Goal: Find specific page/section: Find specific page/section

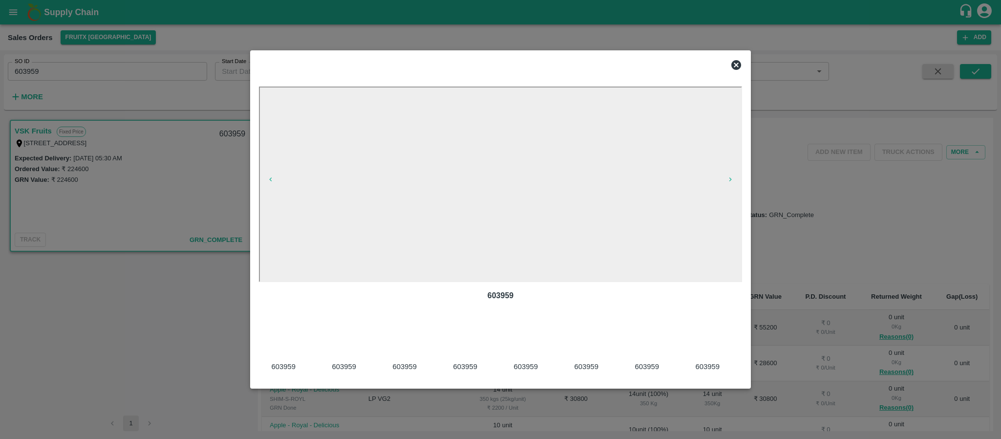
scroll to position [0, 995]
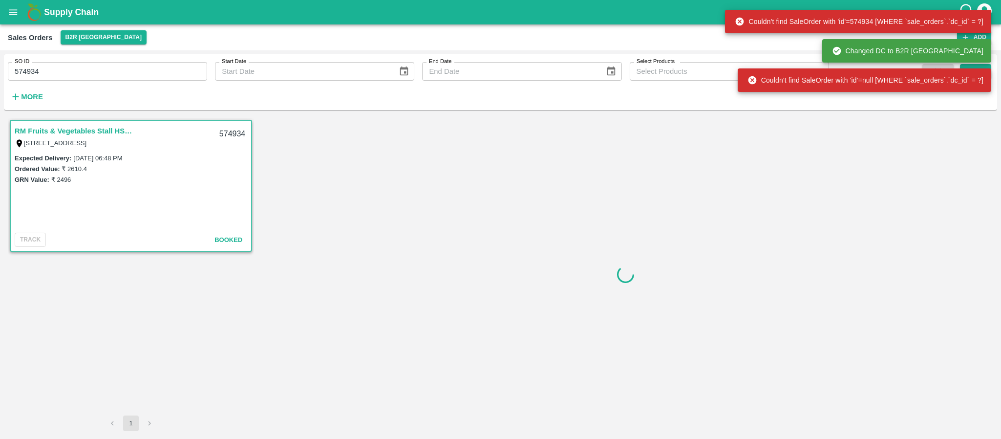
click at [97, 66] on input "574934" at bounding box center [107, 71] width 199 height 19
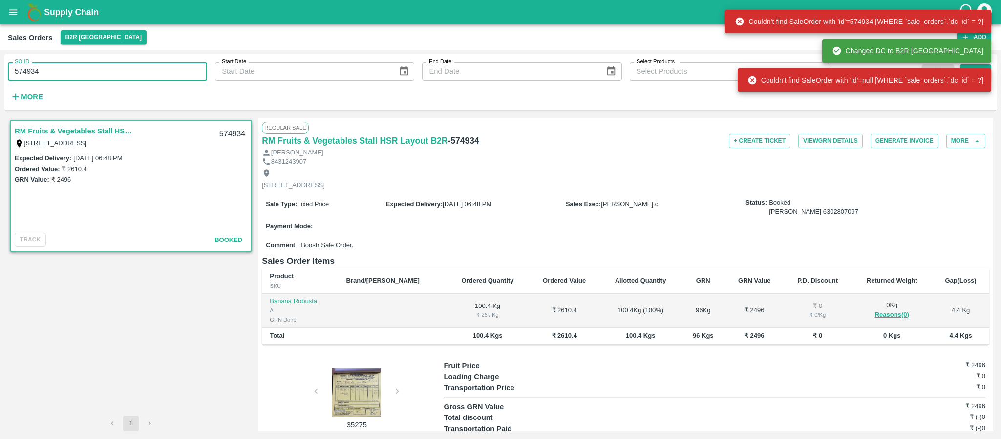
click at [97, 66] on input "574934" at bounding box center [107, 71] width 199 height 19
paste input "text"
click at [971, 69] on div "Couldn't find SaleOrder with 'id'=null [WHERE `sale_orders`.`dc_id` = ?]" at bounding box center [865, 79] width 254 height 23
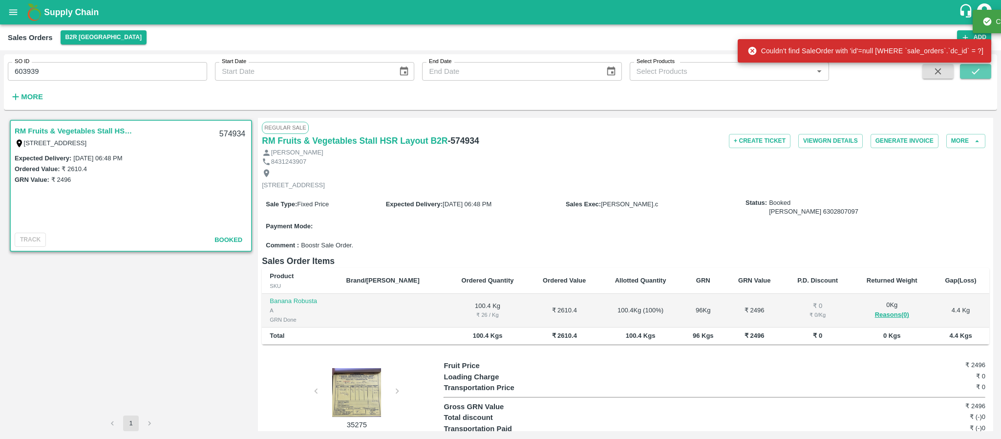
click at [971, 69] on icon "submit" at bounding box center [976, 71] width 11 height 11
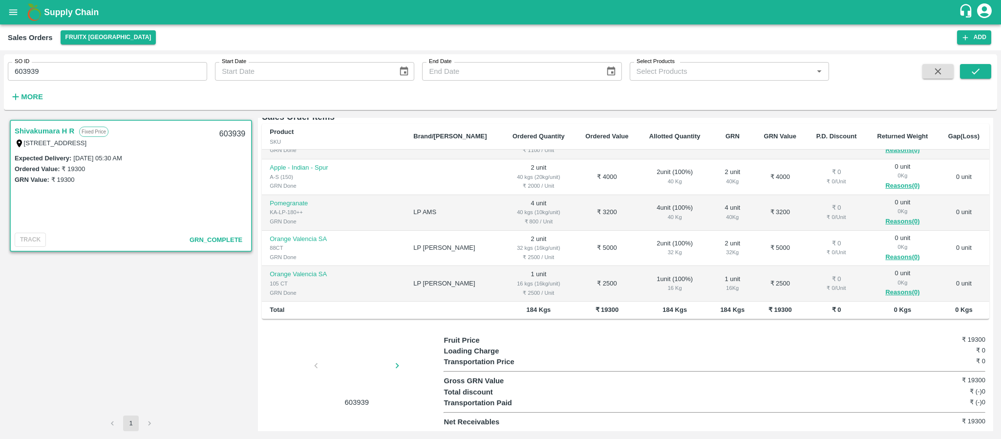
scroll to position [161, 0]
click at [320, 367] on div at bounding box center [283, 369] width 73 height 52
click at [353, 367] on div at bounding box center [356, 369] width 73 height 52
click at [337, 369] on div at bounding box center [356, 369] width 73 height 52
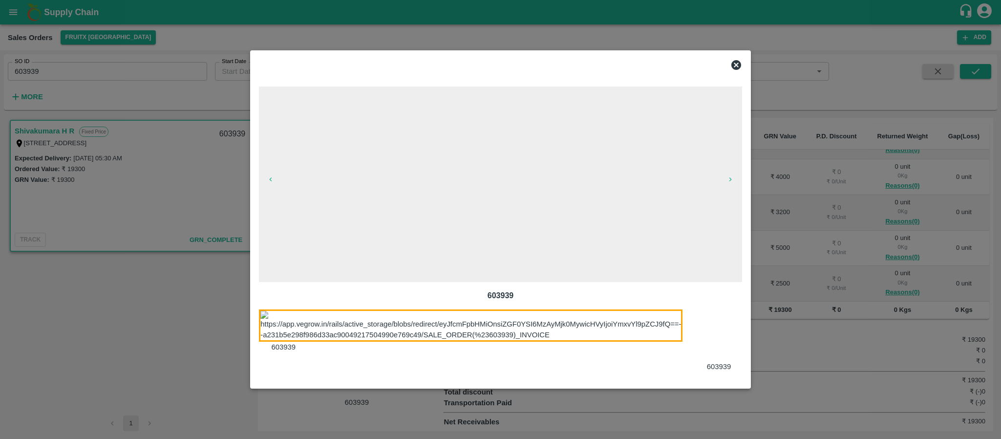
click at [585, 330] on img at bounding box center [471, 325] width 424 height 33
click at [550, 326] on img at bounding box center [471, 325] width 424 height 33
click at [710, 352] on div at bounding box center [725, 340] width 61 height 63
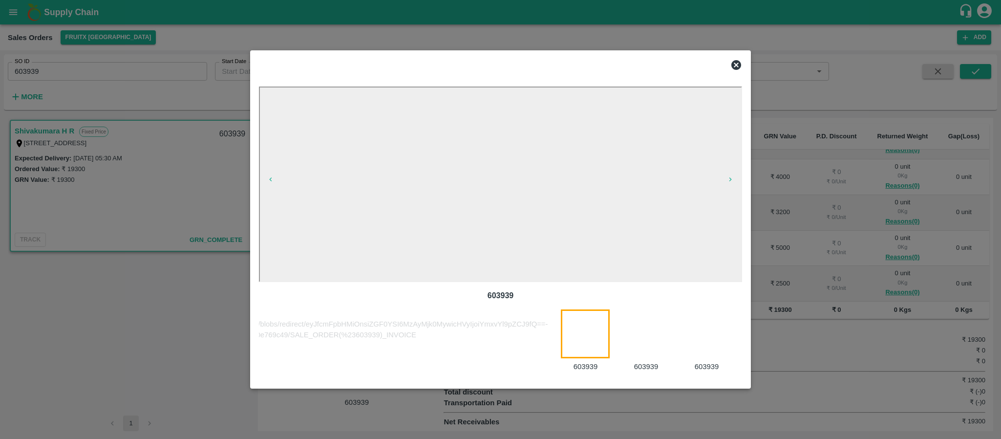
scroll to position [0, 134]
click at [650, 331] on div at bounding box center [651, 340] width 61 height 63
click at [682, 349] on div at bounding box center [712, 340] width 61 height 63
click at [581, 341] on div at bounding box center [591, 340] width 61 height 63
click at [732, 66] on icon at bounding box center [737, 65] width 12 height 12
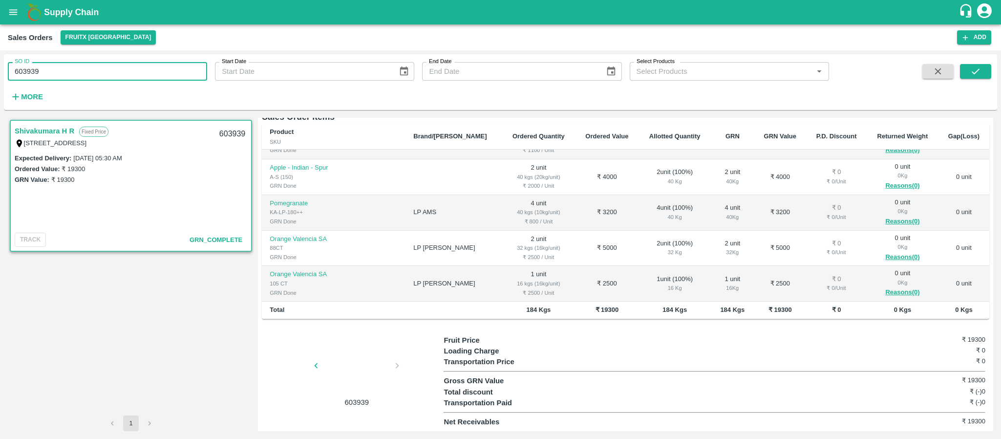
click at [87, 78] on input "603939" at bounding box center [107, 71] width 199 height 19
paste input "text"
click at [345, 368] on div at bounding box center [356, 369] width 73 height 52
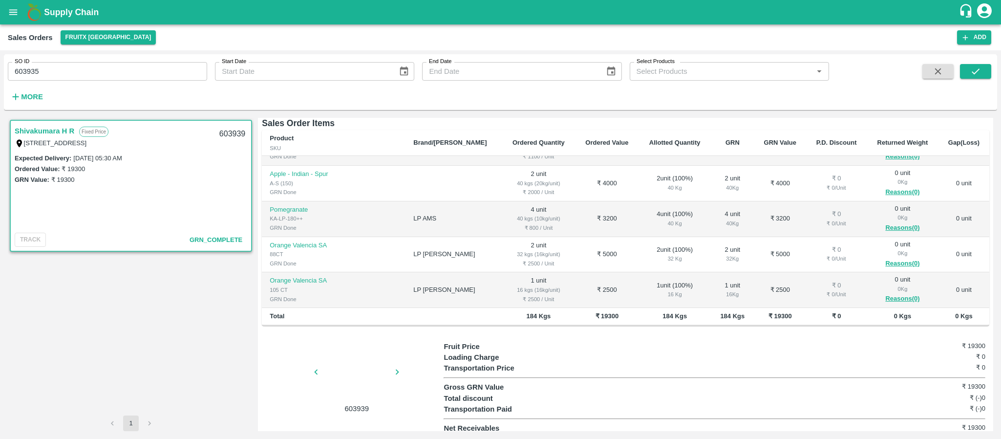
scroll to position [161, 0]
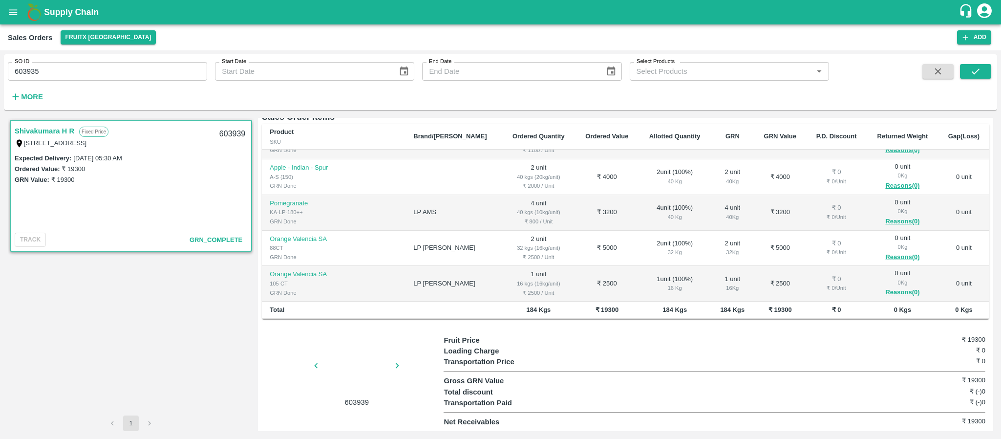
click at [345, 368] on div at bounding box center [356, 369] width 73 height 52
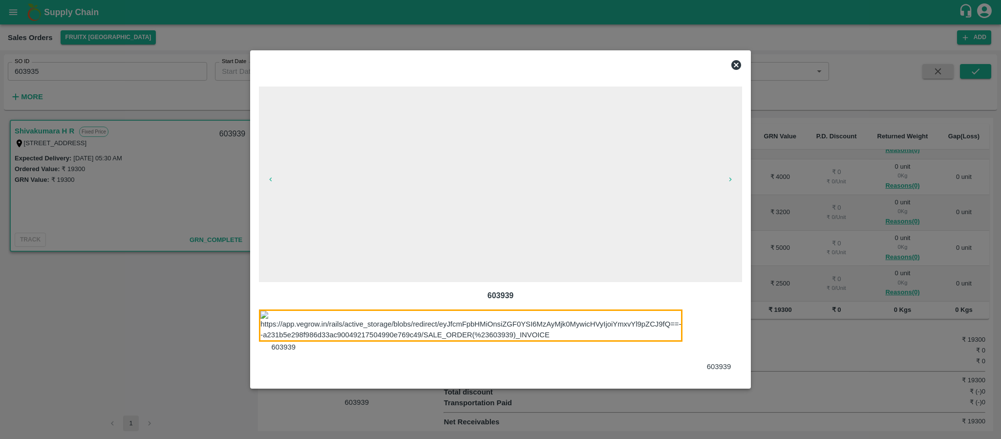
click at [516, 325] on img at bounding box center [471, 325] width 424 height 33
click at [713, 344] on div at bounding box center [725, 340] width 61 height 63
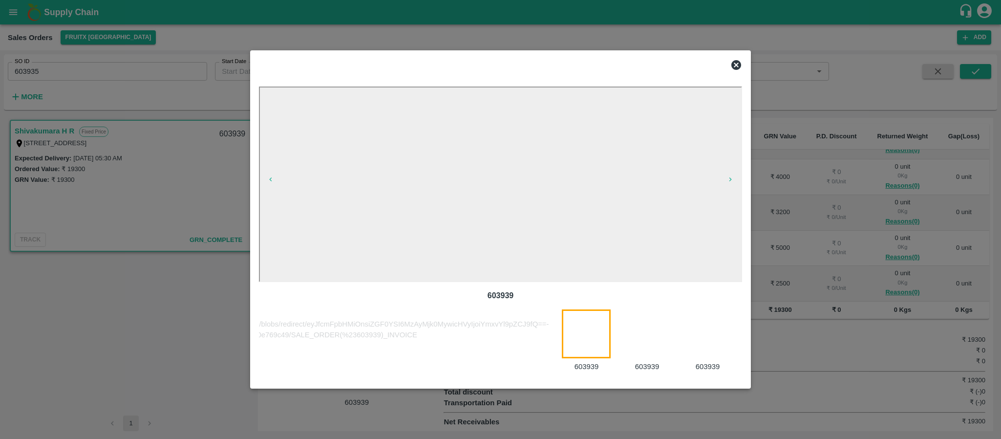
scroll to position [0, 134]
click at [748, 59] on div "603939 603939 603939 603939 603939" at bounding box center [500, 219] width 501 height 339
click at [735, 67] on icon at bounding box center [737, 65] width 10 height 10
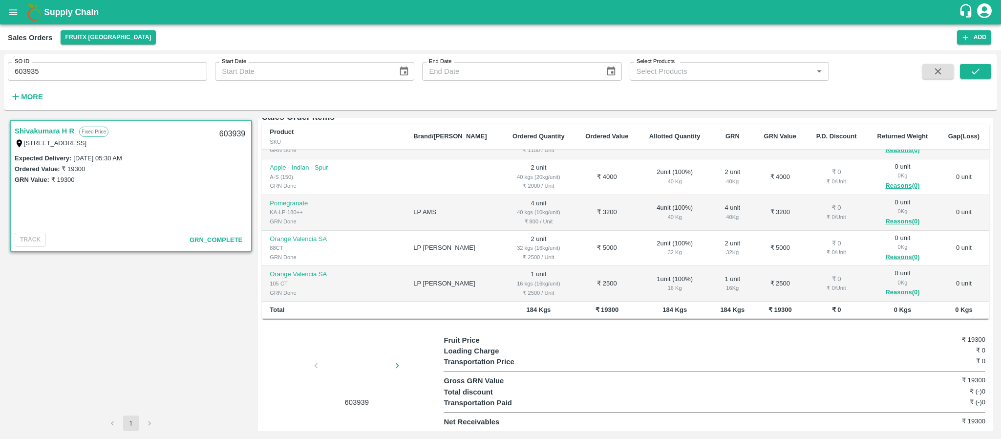
scroll to position [0, 0]
click at [977, 67] on icon "submit" at bounding box center [976, 71] width 11 height 11
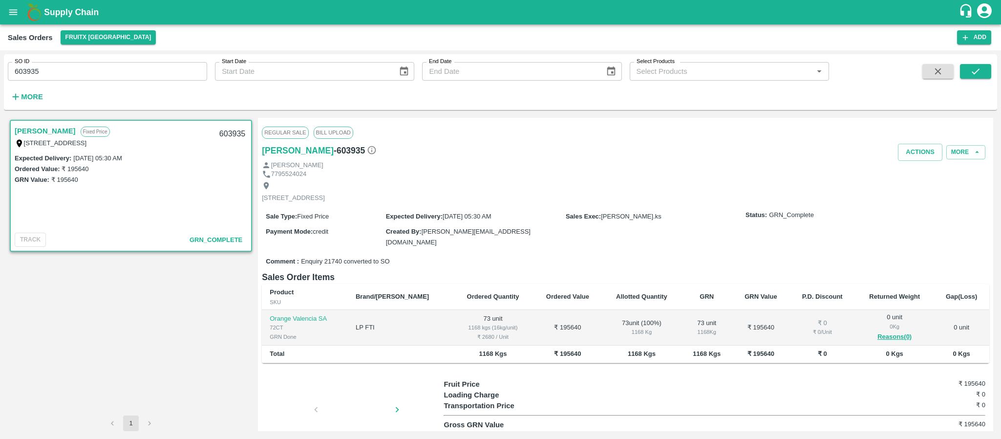
click at [17, 139] on icon at bounding box center [19, 143] width 9 height 9
click at [36, 134] on link "[PERSON_NAME]" at bounding box center [45, 131] width 61 height 13
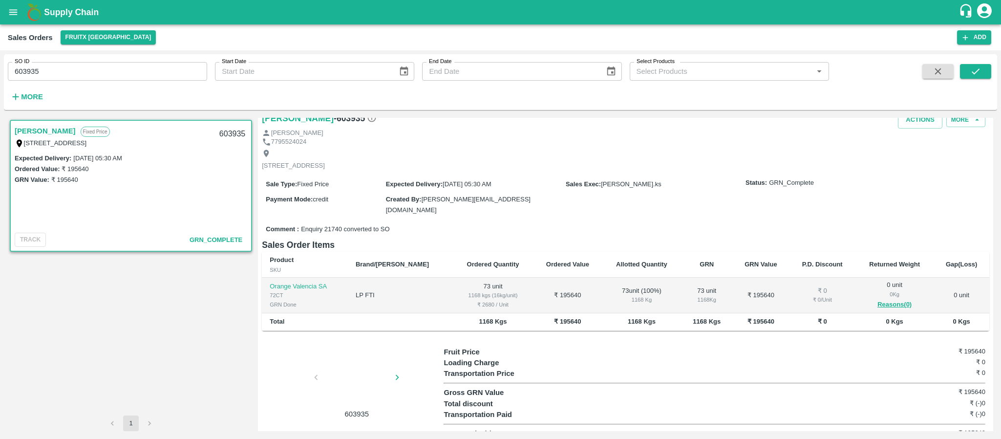
scroll to position [45, 0]
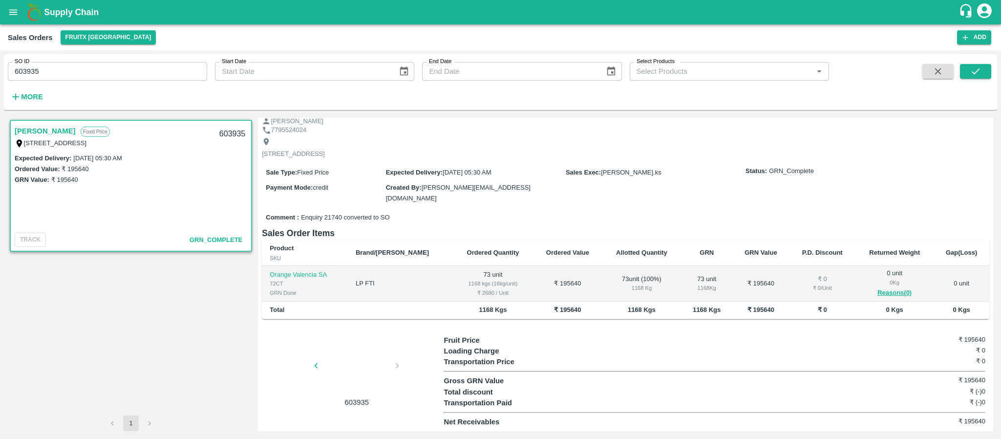
click at [361, 360] on div at bounding box center [356, 369] width 73 height 52
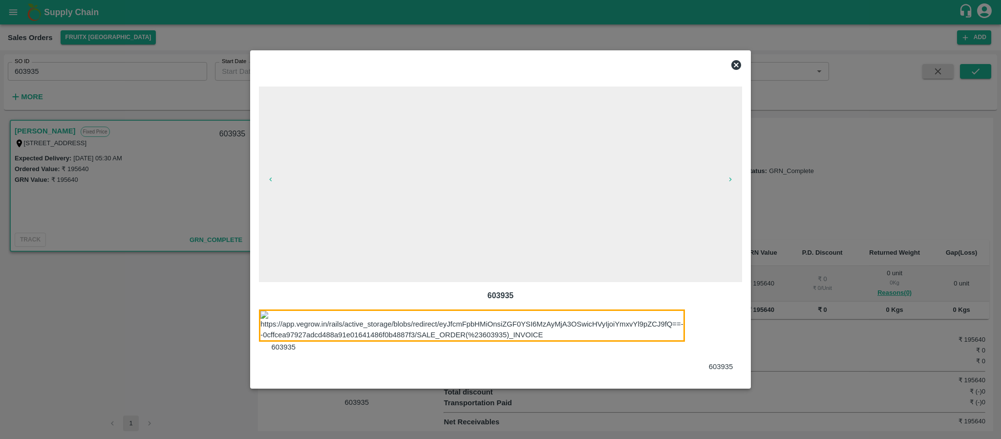
click at [718, 348] on div at bounding box center [727, 340] width 61 height 63
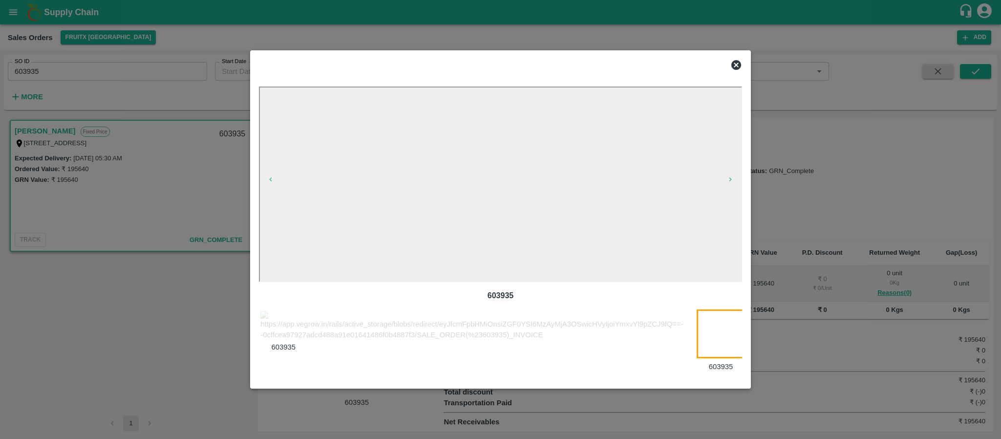
scroll to position [0, 15]
click at [739, 66] on icon at bounding box center [737, 65] width 10 height 10
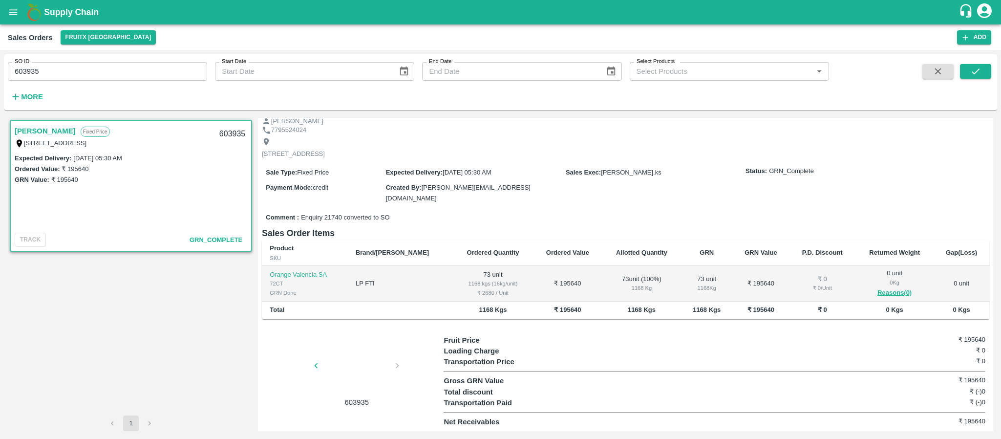
scroll to position [0, 0]
click at [85, 61] on div "SO ID 603935 SO ID" at bounding box center [103, 67] width 207 height 26
click at [78, 71] on input "603935" at bounding box center [107, 71] width 199 height 19
paste input "text"
type input "603857"
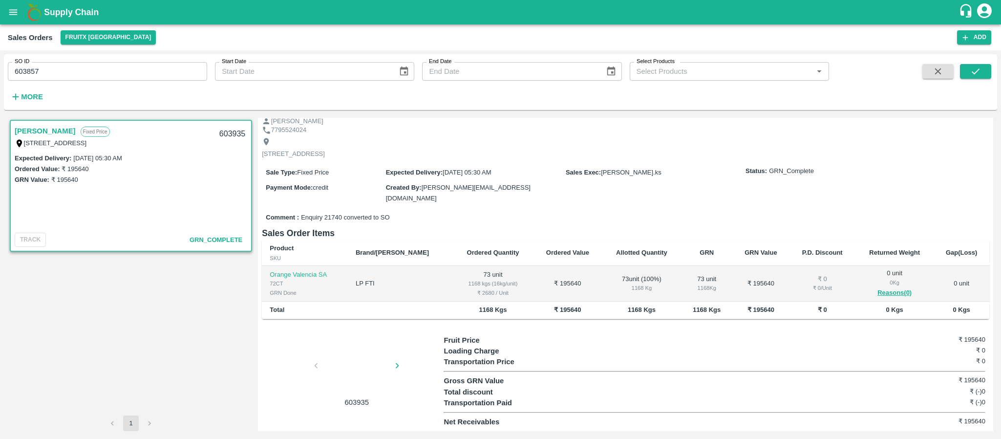
click at [986, 82] on span at bounding box center [975, 84] width 31 height 40
click at [984, 76] on button "submit" at bounding box center [975, 71] width 31 height 15
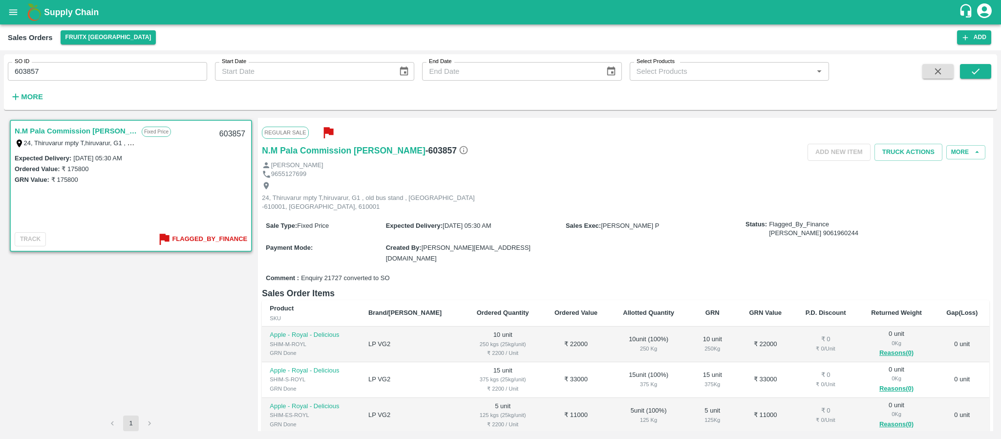
click at [193, 237] on b "Flagged_By_Finance" at bounding box center [209, 239] width 75 height 11
drag, startPoint x: 141, startPoint y: 59, endPoint x: 141, endPoint y: 75, distance: 16.1
click at [141, 69] on div "SO ID 603857 SO ID" at bounding box center [103, 67] width 207 height 26
click at [141, 80] on input "603857" at bounding box center [107, 71] width 199 height 19
paste input "text"
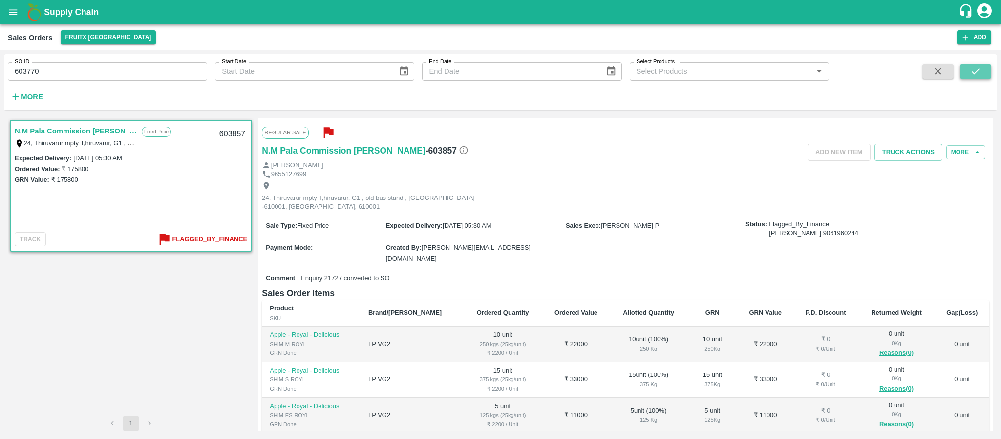
click at [984, 75] on button "submit" at bounding box center [975, 71] width 31 height 15
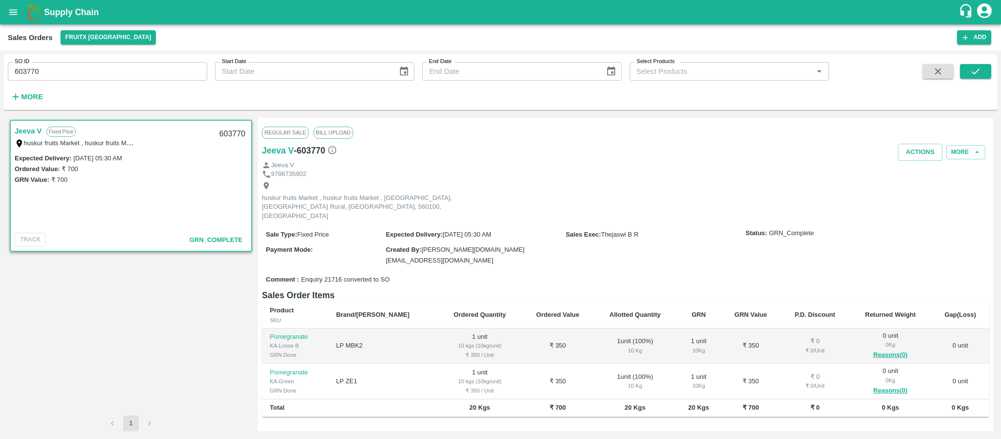
scroll to position [81, 0]
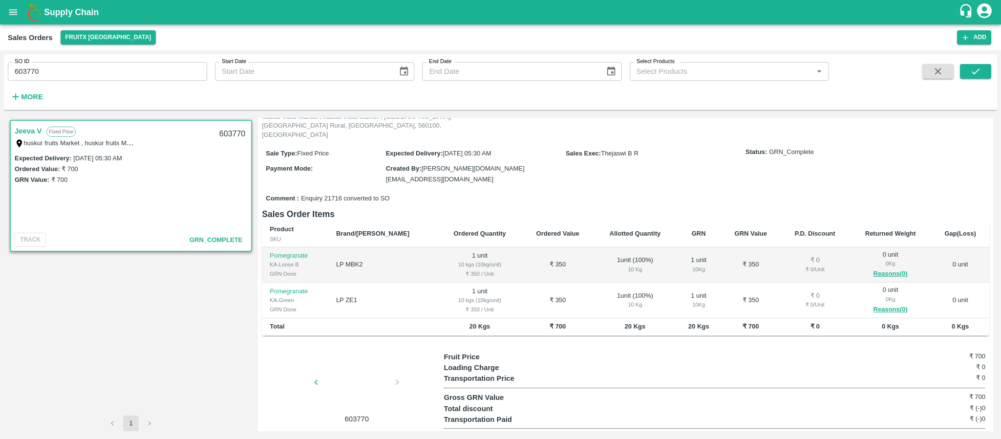
click at [345, 359] on div at bounding box center [356, 385] width 73 height 52
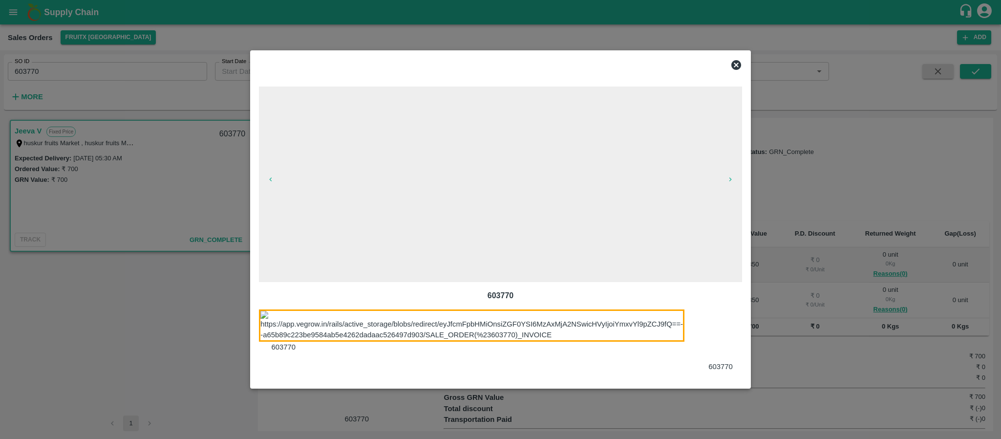
click at [716, 340] on div at bounding box center [726, 340] width 61 height 63
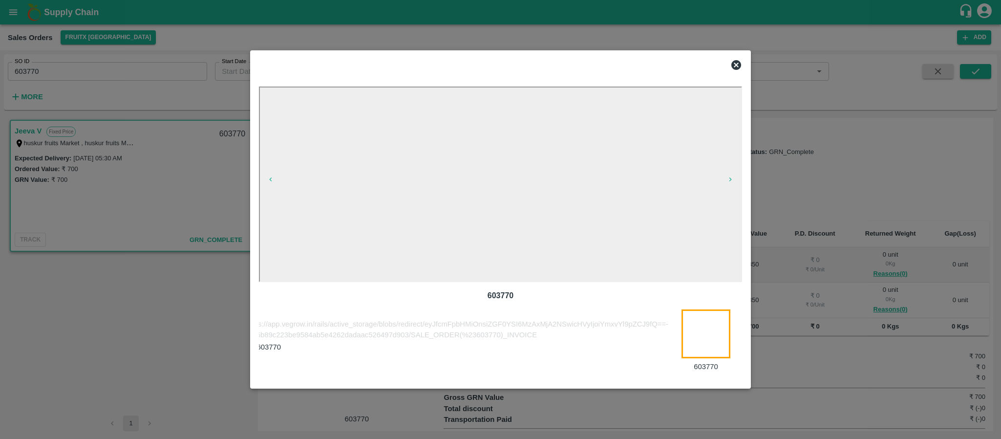
click at [736, 63] on icon at bounding box center [737, 65] width 10 height 10
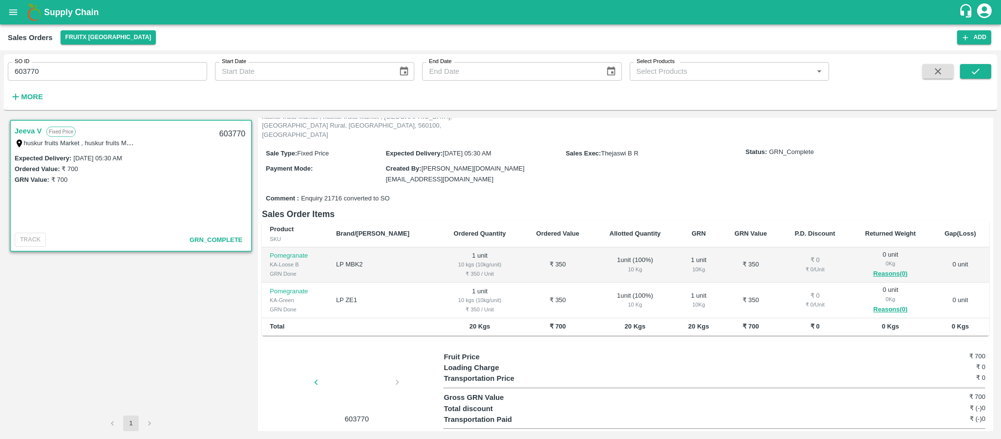
click at [144, 78] on input "603770" at bounding box center [107, 71] width 199 height 19
paste input "text"
type input "603943"
click at [981, 71] on button "submit" at bounding box center [975, 71] width 31 height 15
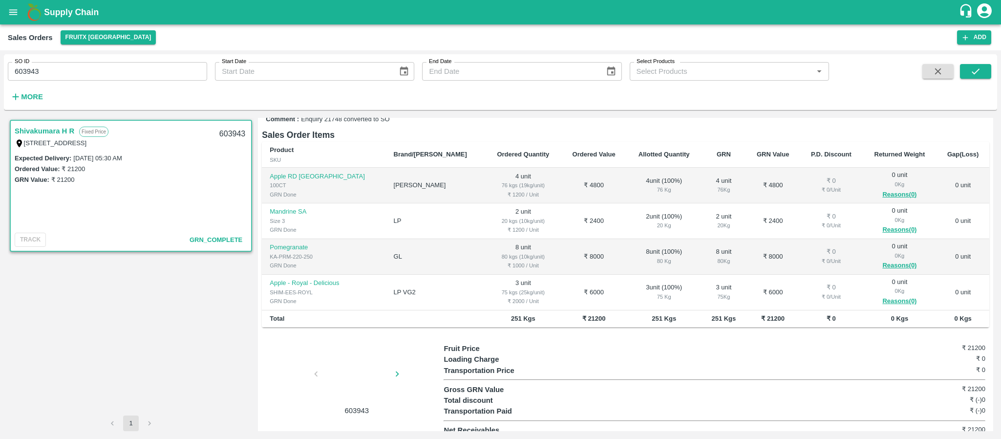
scroll to position [152, 0]
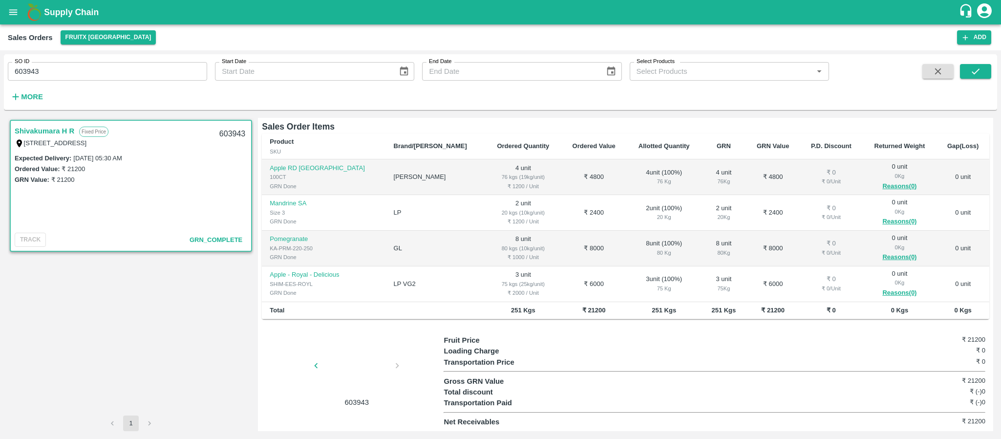
click at [354, 370] on div at bounding box center [356, 369] width 73 height 52
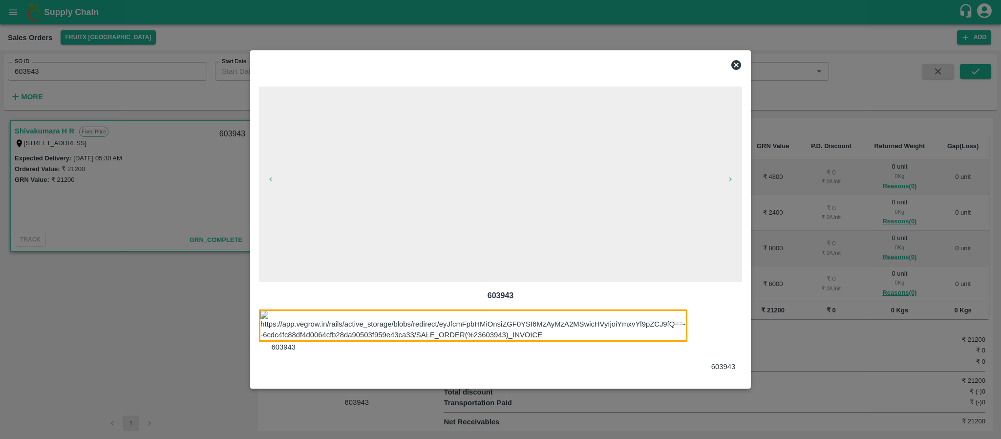
click at [716, 338] on div at bounding box center [729, 340] width 61 height 63
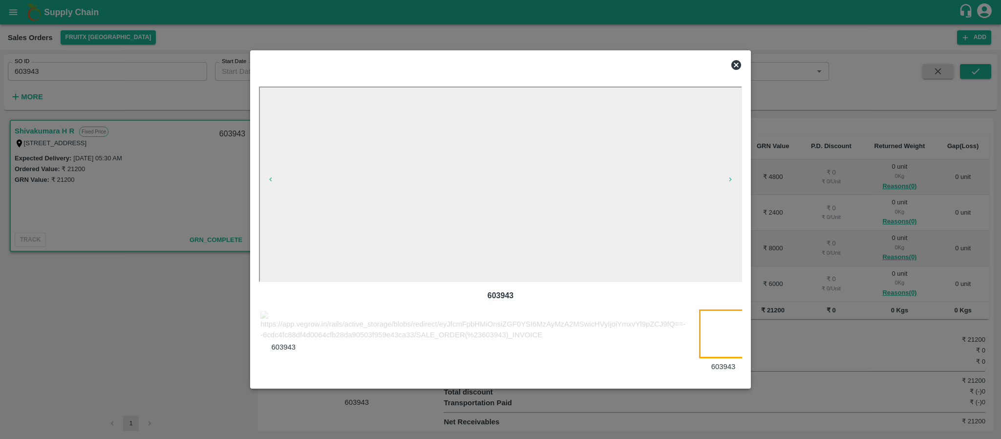
scroll to position [0, 18]
drag, startPoint x: 754, startPoint y: 56, endPoint x: 738, endPoint y: 61, distance: 17.3
click at [754, 56] on div at bounding box center [500, 219] width 1001 height 439
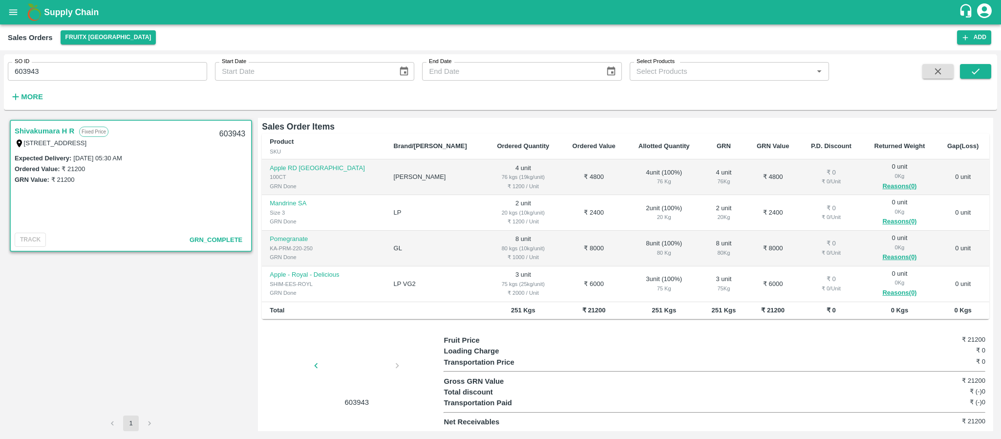
click at [738, 61] on div "Select Products Select Products   *" at bounding box center [725, 67] width 207 height 26
click at [51, 61] on div "SO ID 603943 SO ID" at bounding box center [103, 67] width 207 height 26
drag, startPoint x: 43, startPoint y: 80, endPoint x: 39, endPoint y: 75, distance: 6.2
click at [42, 80] on input "603943" at bounding box center [107, 71] width 199 height 19
paste input "text"
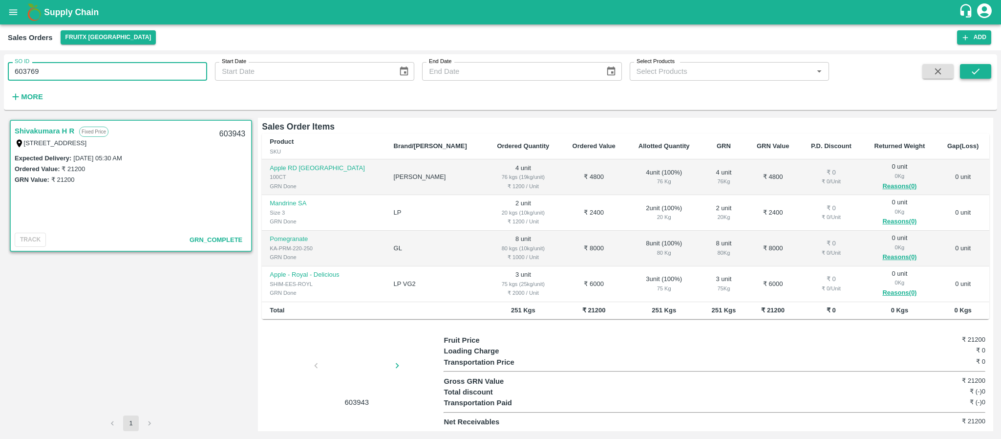
drag, startPoint x: 982, startPoint y: 80, endPoint x: 979, endPoint y: 75, distance: 6.3
click at [982, 80] on span at bounding box center [975, 84] width 31 height 40
click at [978, 73] on icon "submit" at bounding box center [976, 71] width 11 height 11
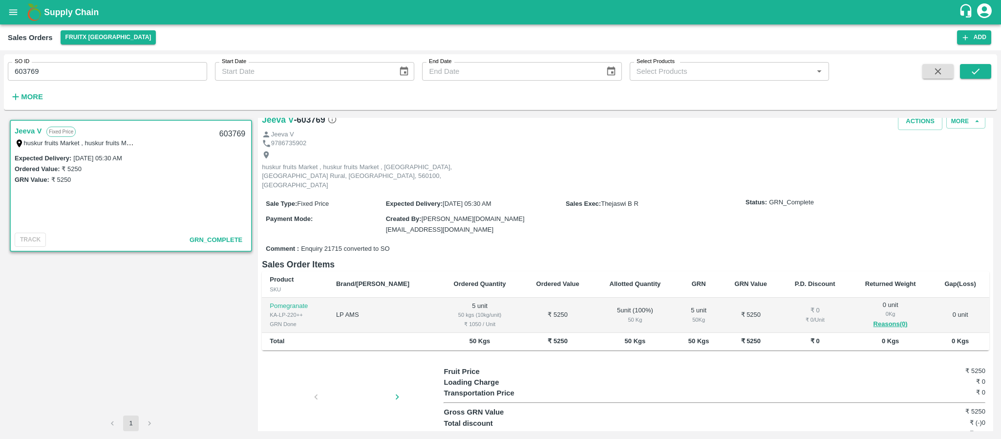
scroll to position [45, 0]
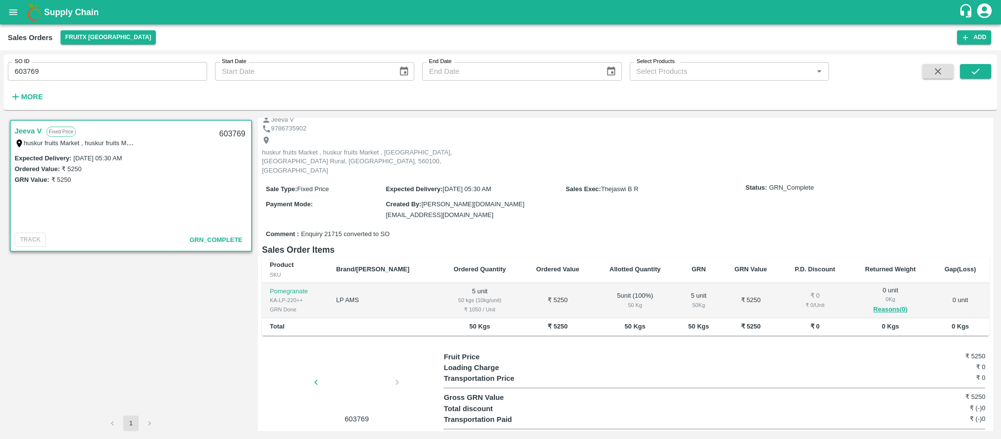
click at [341, 361] on div at bounding box center [356, 385] width 73 height 52
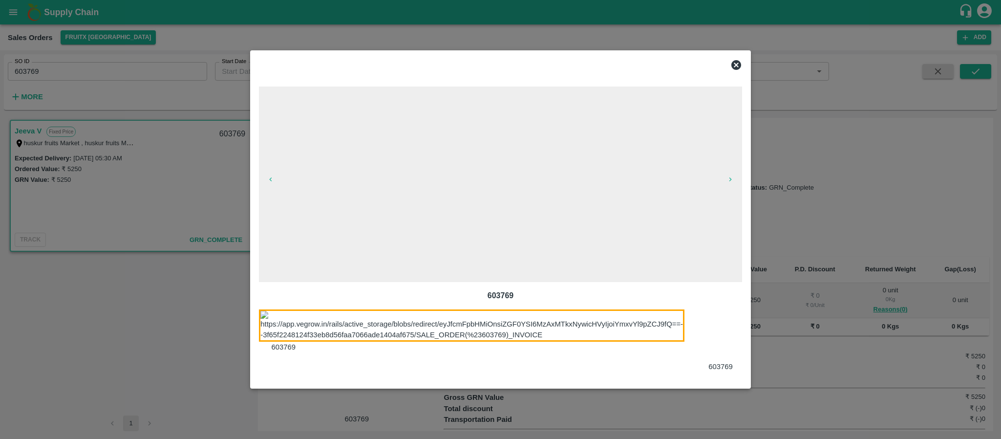
click at [698, 338] on div at bounding box center [726, 340] width 61 height 63
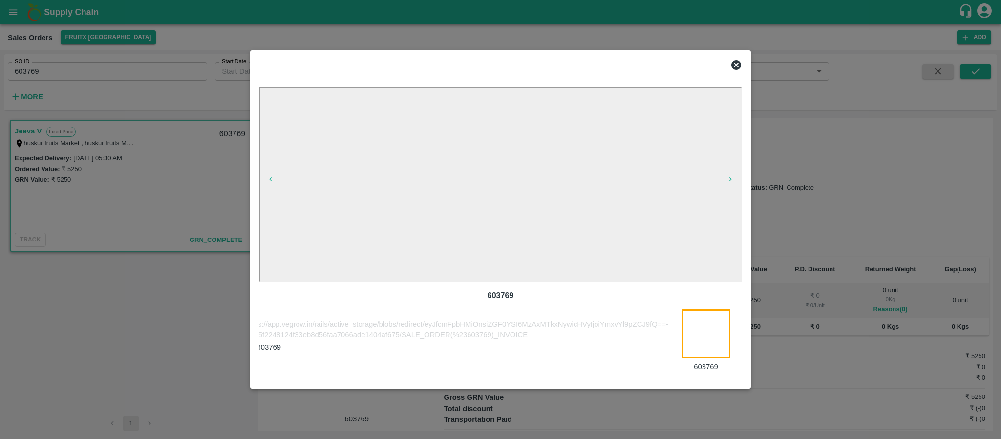
click at [738, 62] on icon at bounding box center [737, 65] width 10 height 10
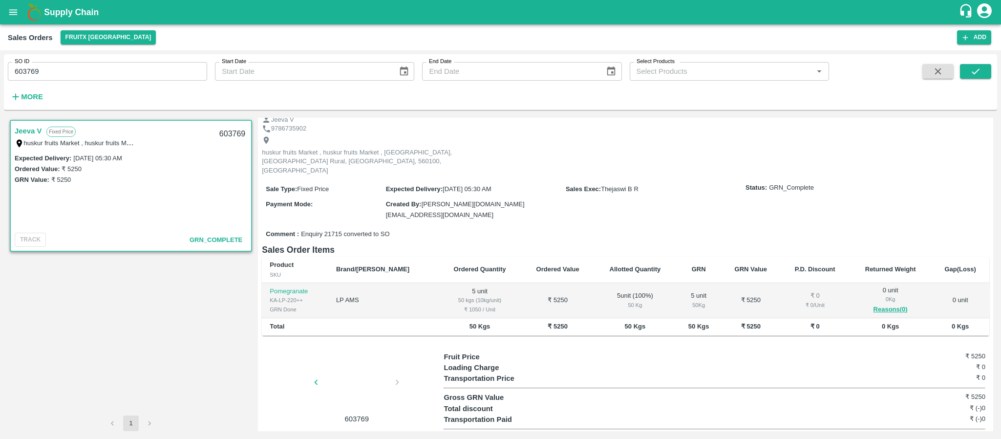
click at [102, 76] on input "603769" at bounding box center [107, 71] width 199 height 19
paste input "text"
click at [973, 69] on icon "submit" at bounding box center [976, 71] width 11 height 11
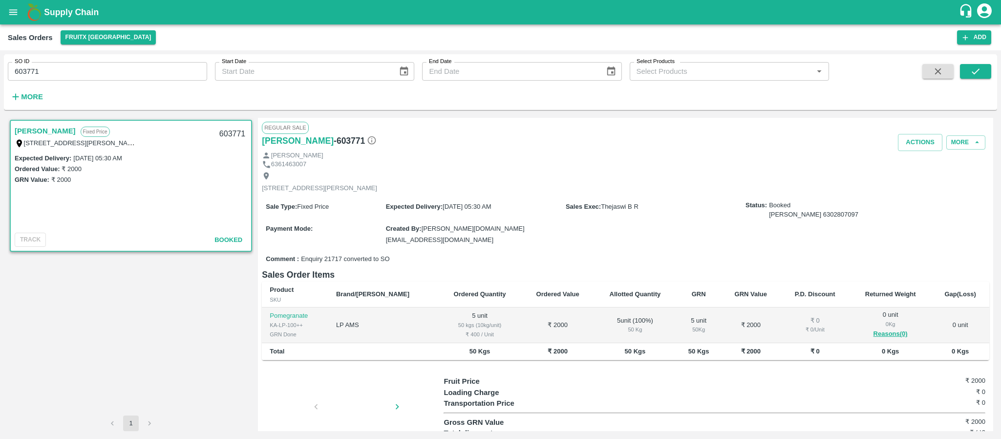
scroll to position [43, 0]
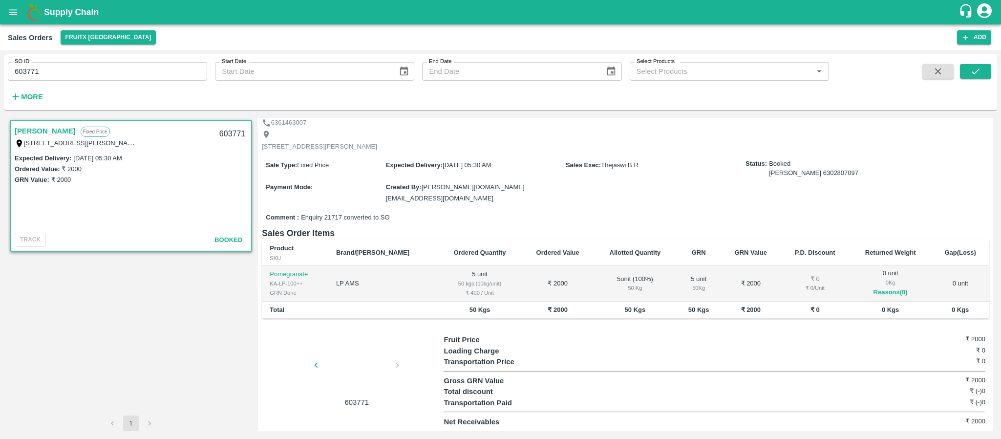
click at [339, 371] on div at bounding box center [356, 368] width 73 height 52
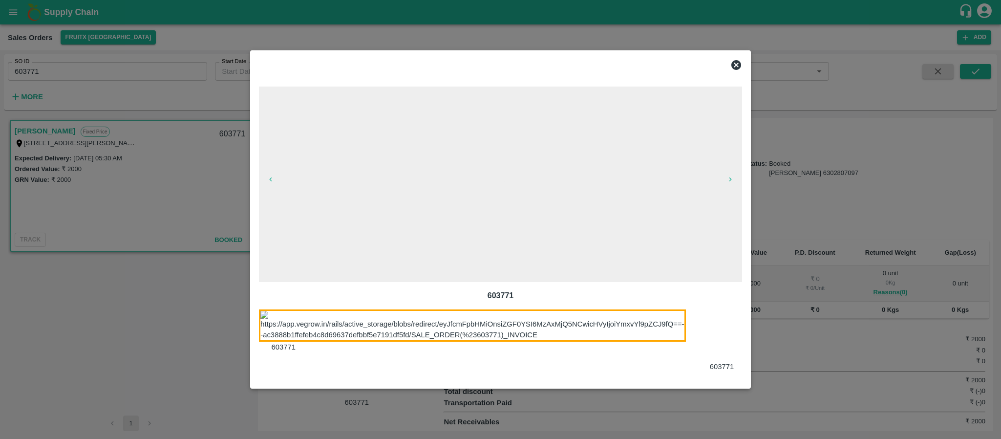
click at [728, 334] on div at bounding box center [728, 340] width 61 height 63
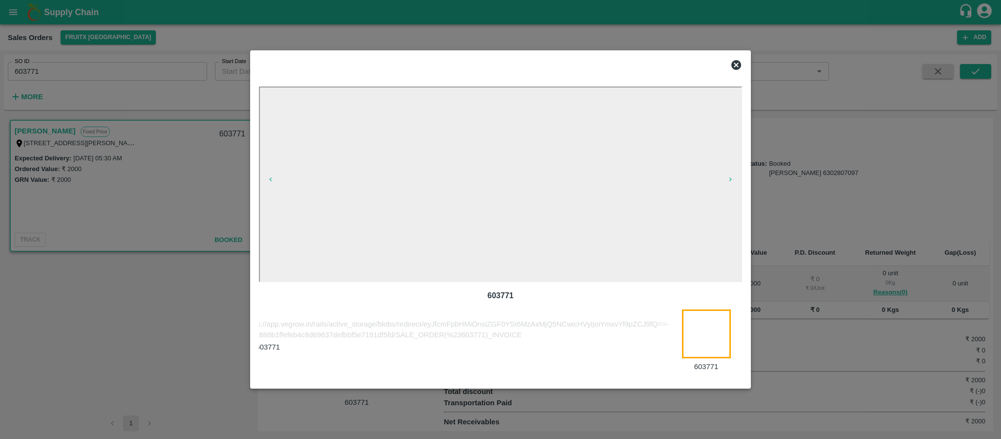
click at [739, 66] on icon at bounding box center [737, 65] width 10 height 10
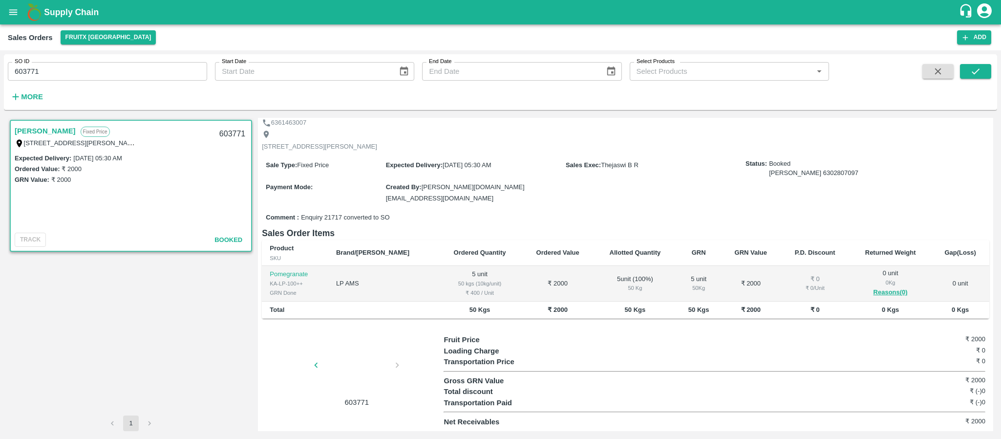
click at [51, 76] on input "603771" at bounding box center [107, 71] width 199 height 19
paste input "text"
click at [978, 78] on button "submit" at bounding box center [975, 71] width 31 height 15
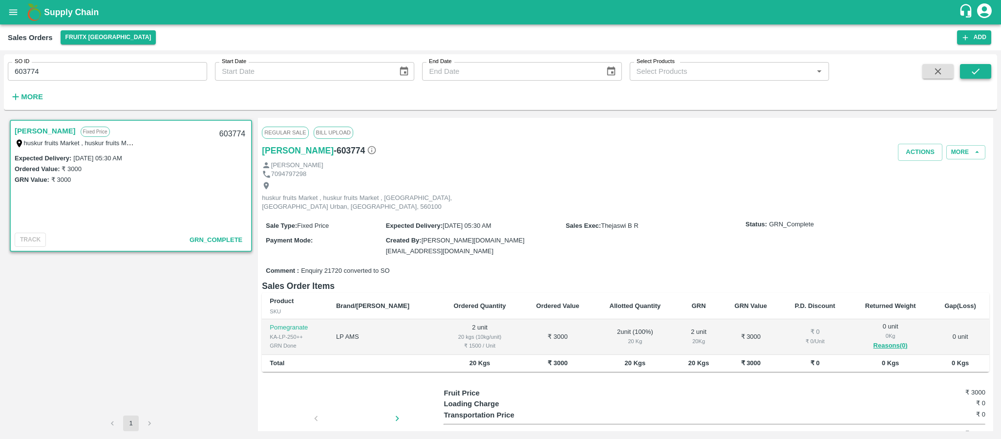
click at [979, 72] on icon "submit" at bounding box center [976, 71] width 11 height 11
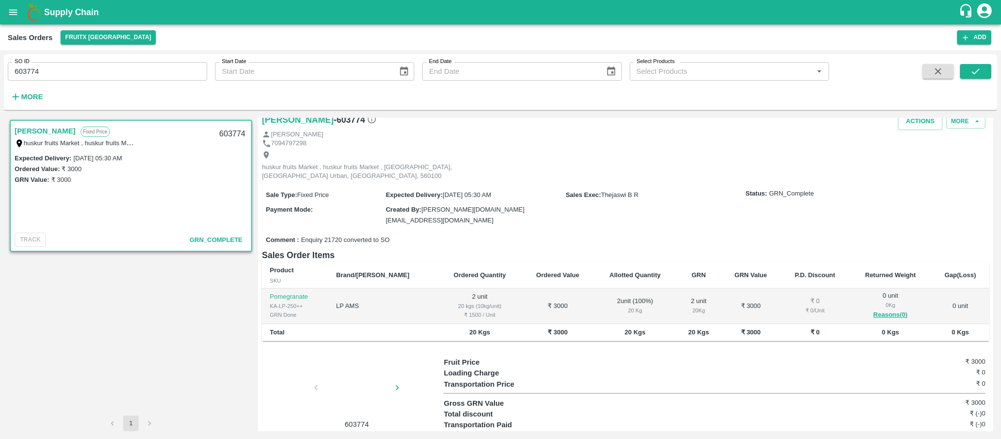
scroll to position [45, 0]
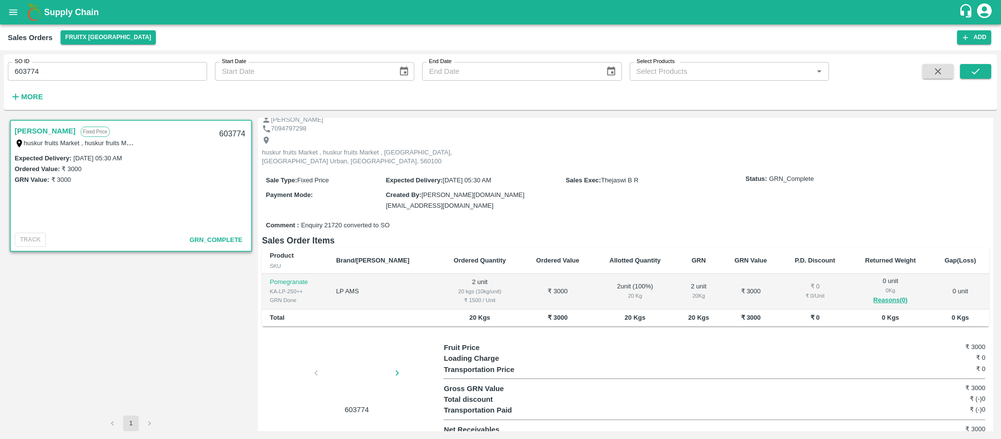
click at [376, 366] on div at bounding box center [356, 376] width 73 height 52
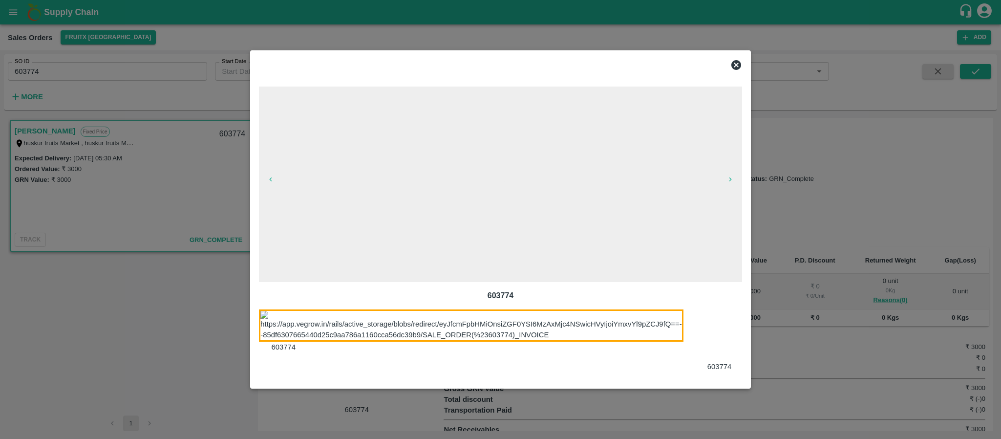
click at [699, 334] on div at bounding box center [726, 340] width 61 height 63
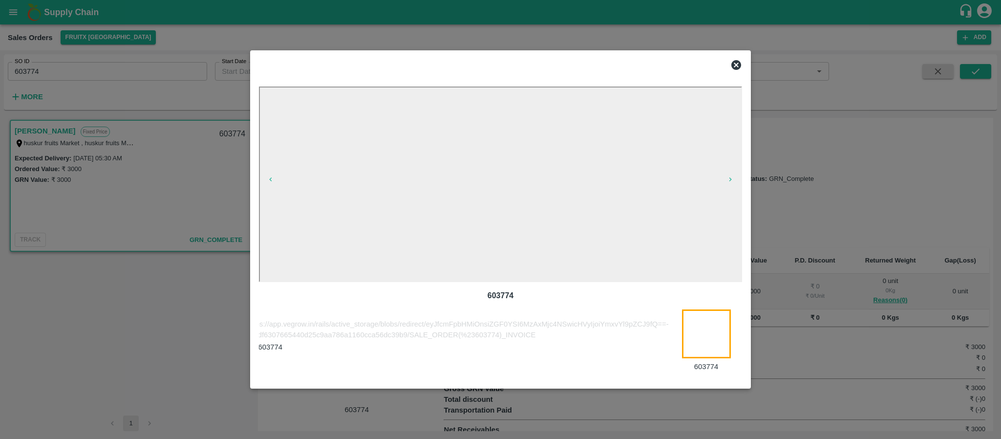
click at [742, 66] on div at bounding box center [500, 65] width 491 height 20
click at [742, 66] on icon at bounding box center [737, 65] width 12 height 12
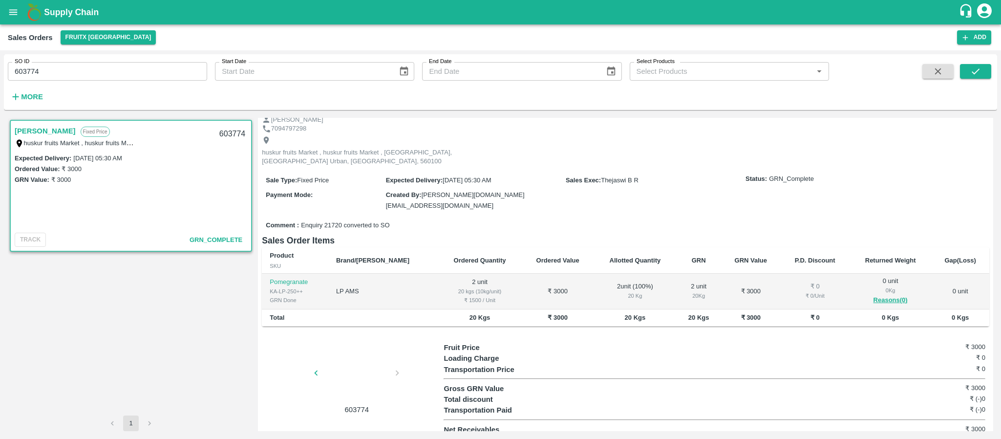
scroll to position [0, 0]
click at [169, 73] on input "603774" at bounding box center [107, 71] width 199 height 19
paste input "text"
click at [966, 66] on button "submit" at bounding box center [975, 71] width 31 height 15
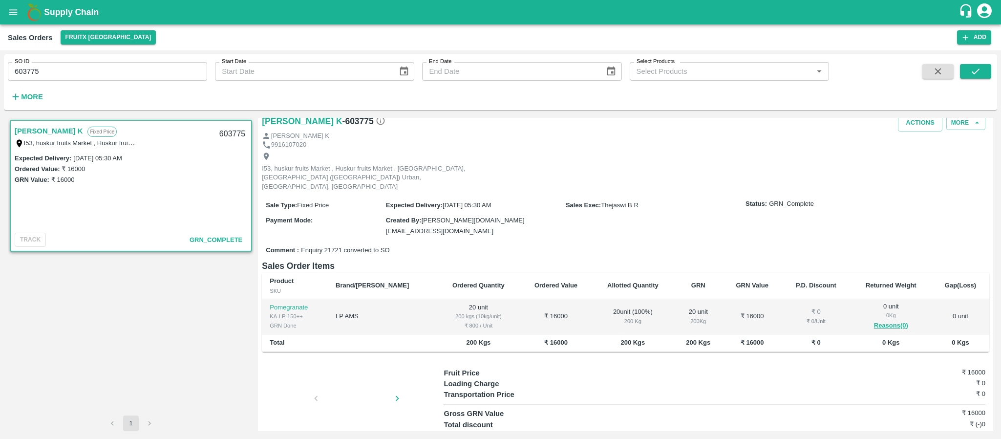
scroll to position [45, 0]
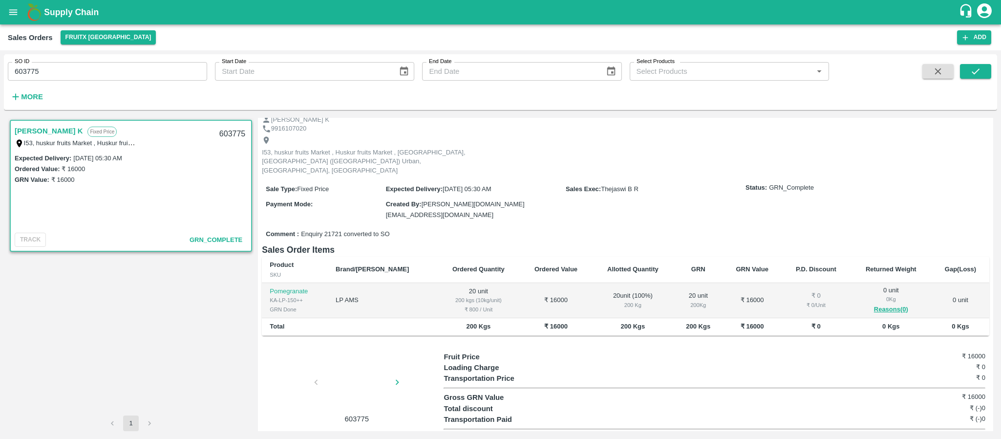
click at [354, 364] on div at bounding box center [356, 385] width 73 height 52
click at [365, 375] on div at bounding box center [356, 385] width 73 height 52
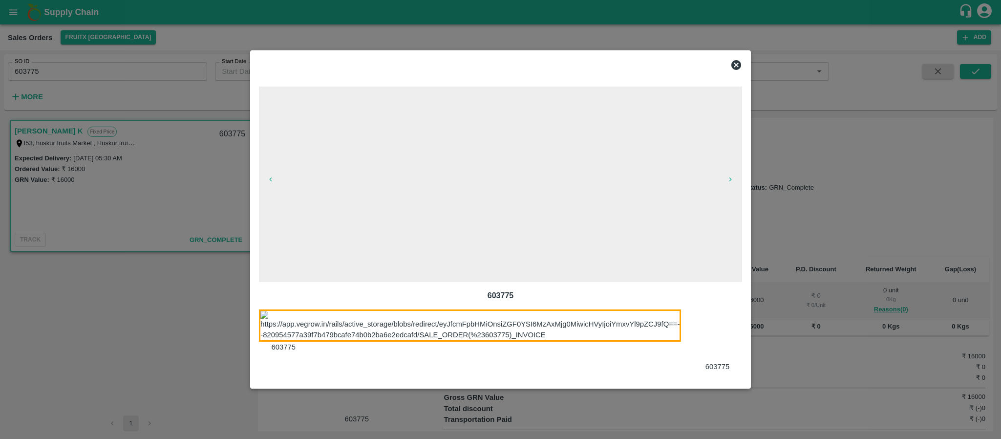
click at [707, 329] on div at bounding box center [723, 340] width 61 height 63
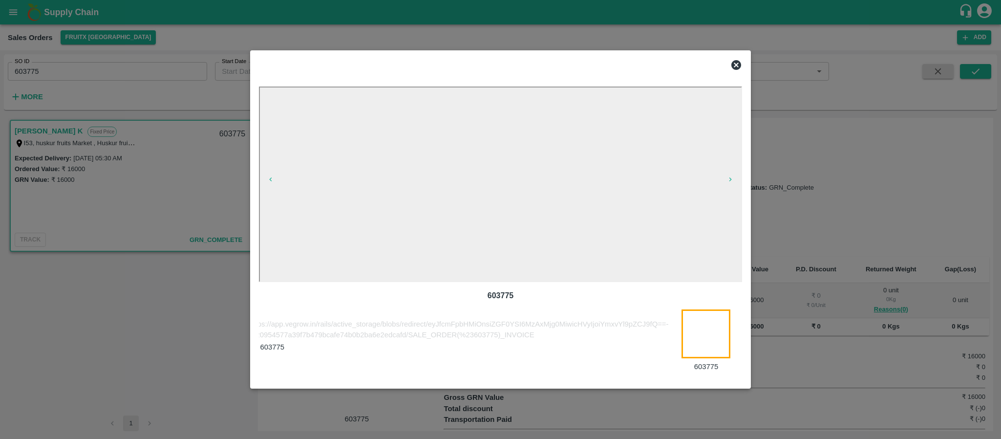
drag, startPoint x: 739, startPoint y: 66, endPoint x: 692, endPoint y: 55, distance: 48.7
click at [740, 66] on icon at bounding box center [737, 65] width 10 height 10
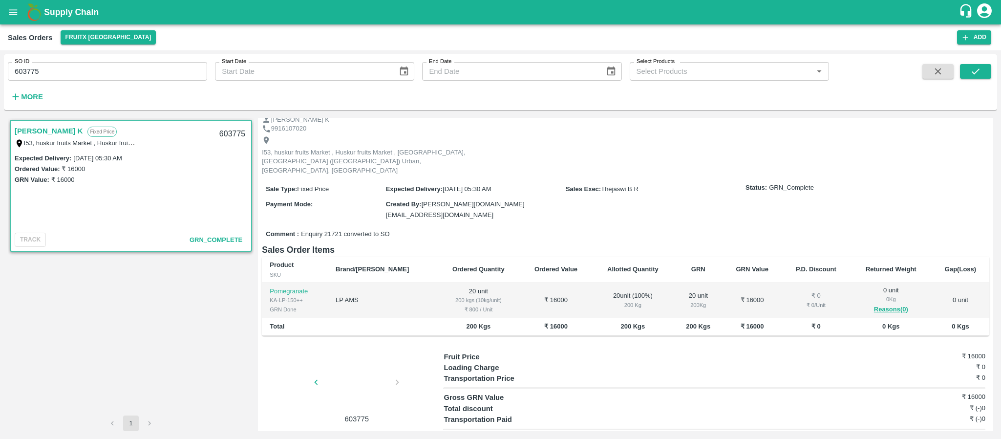
click at [65, 83] on div "SO ID 603775 SO ID Start Date Start Date End Date End Date Select Products Sele…" at bounding box center [414, 79] width 829 height 51
click at [59, 70] on input "603775" at bounding box center [107, 71] width 199 height 19
paste input "text"
click at [979, 65] on button "submit" at bounding box center [975, 71] width 31 height 15
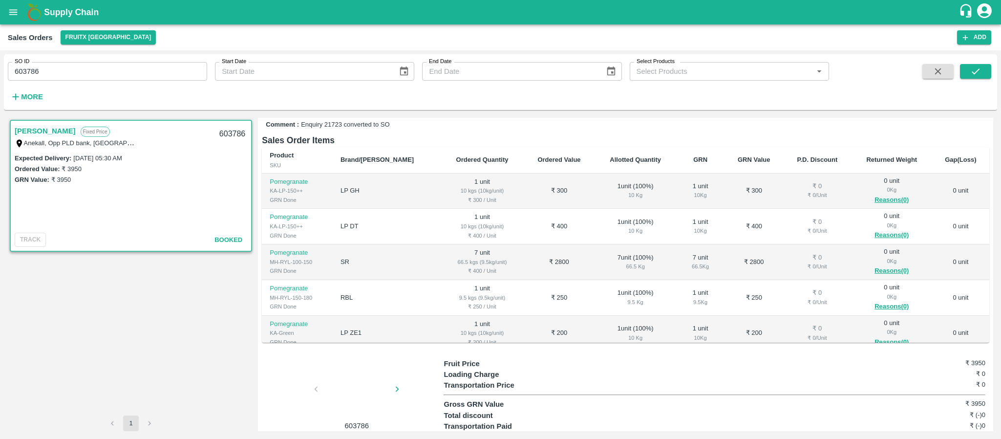
scroll to position [158, 0]
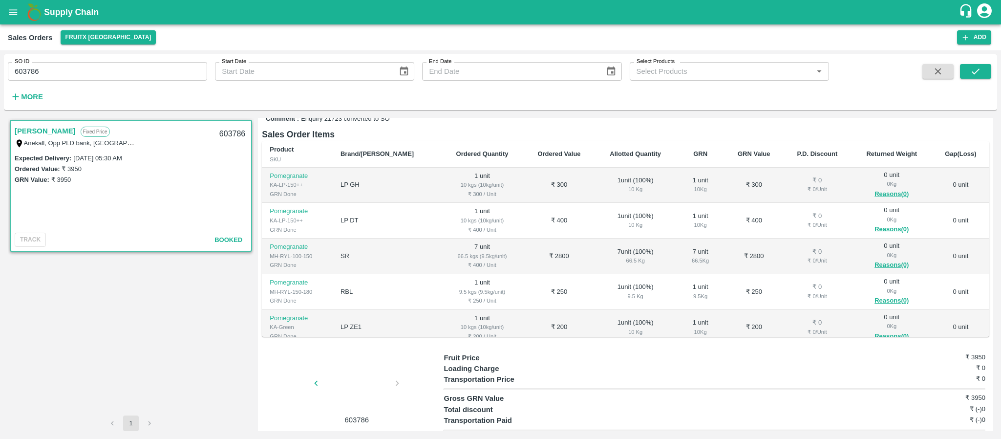
click at [351, 371] on div at bounding box center [356, 386] width 73 height 52
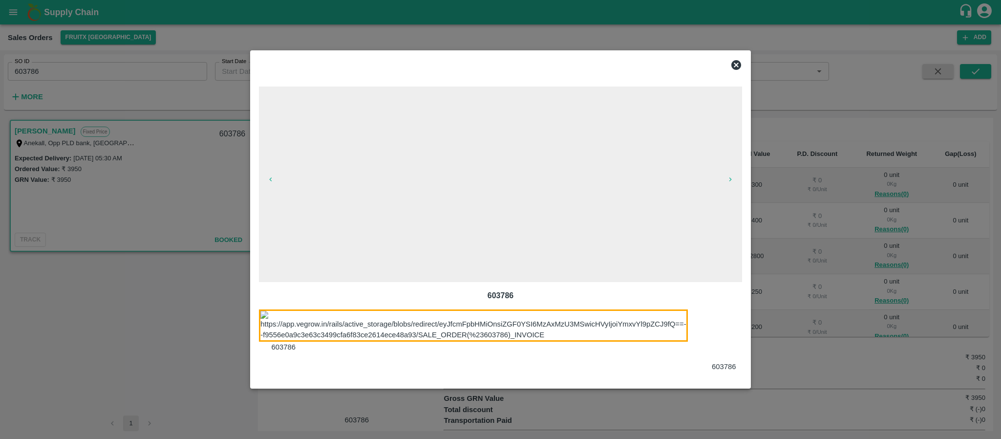
click at [730, 344] on div at bounding box center [730, 340] width 61 height 63
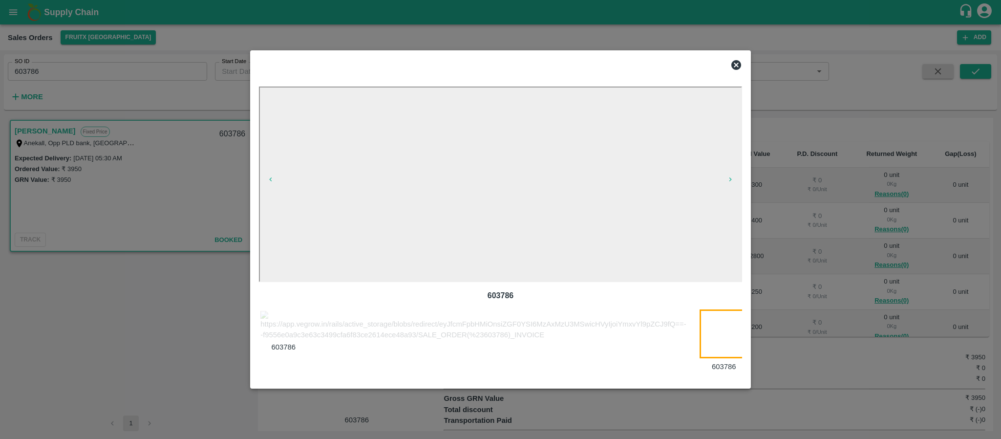
scroll to position [0, 18]
click at [742, 56] on div at bounding box center [500, 65] width 491 height 20
drag, startPoint x: 740, startPoint y: 62, endPoint x: 608, endPoint y: 59, distance: 133.0
click at [739, 62] on icon at bounding box center [737, 65] width 12 height 12
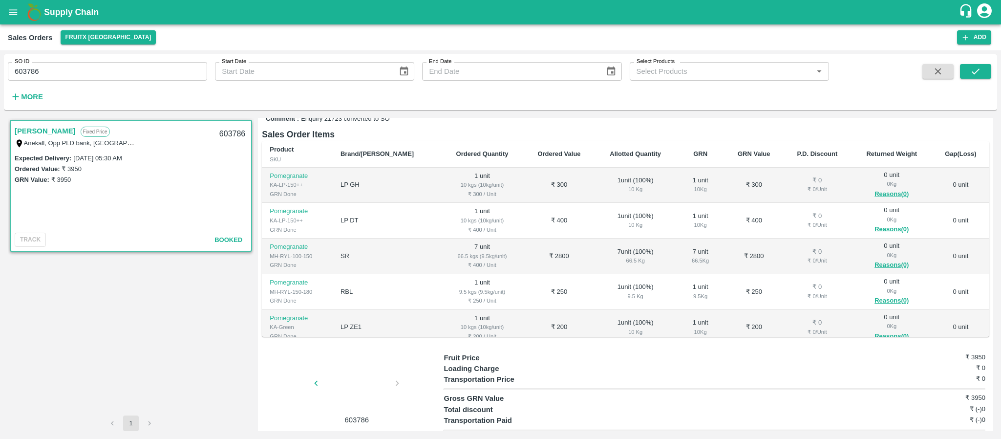
click at [125, 80] on input "603786" at bounding box center [107, 71] width 199 height 19
paste input "text"
click at [977, 65] on button "submit" at bounding box center [975, 71] width 31 height 15
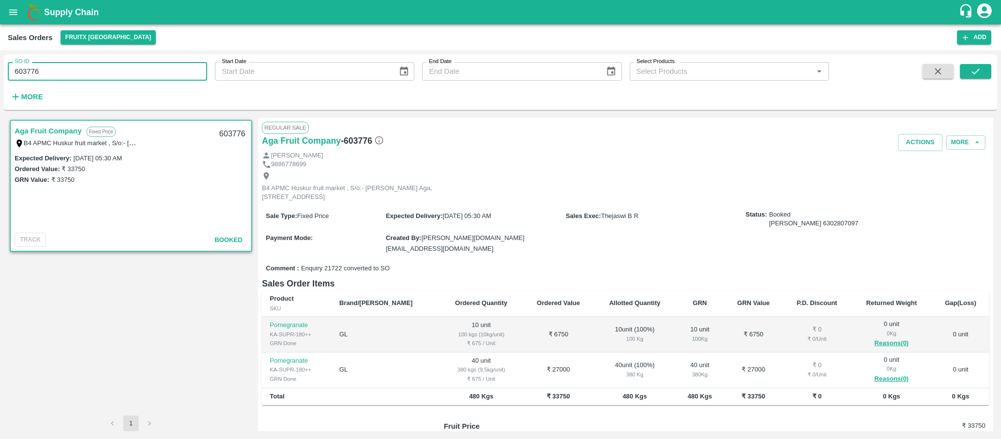
click at [95, 81] on input "603776" at bounding box center [107, 71] width 199 height 19
paste input "text"
click at [979, 69] on icon "submit" at bounding box center [976, 71] width 8 height 6
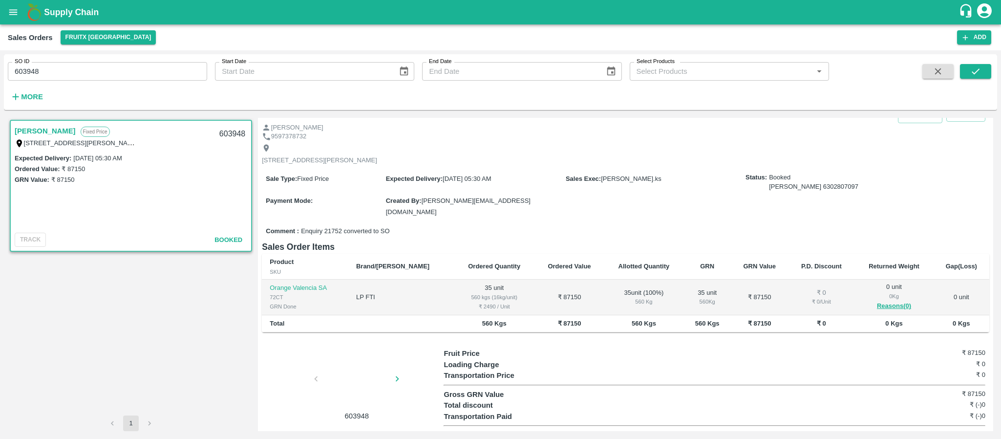
scroll to position [43, 0]
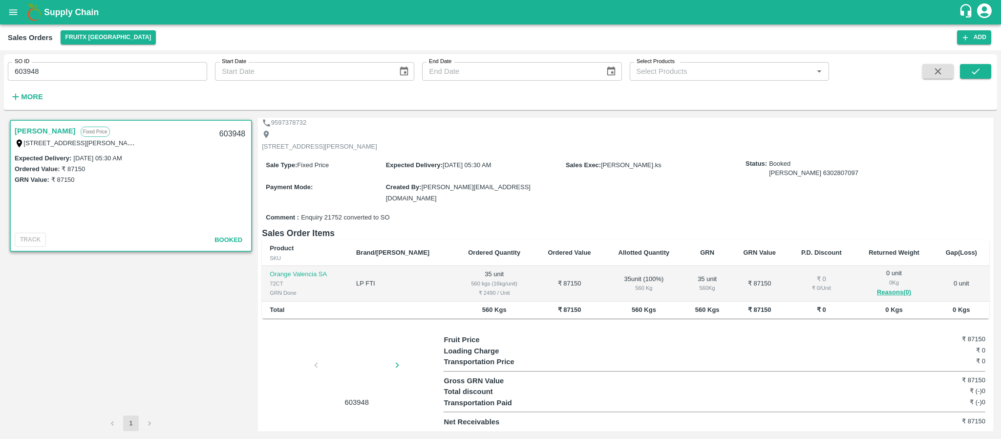
click at [362, 355] on div at bounding box center [356, 368] width 73 height 52
click at [361, 360] on div at bounding box center [356, 368] width 73 height 52
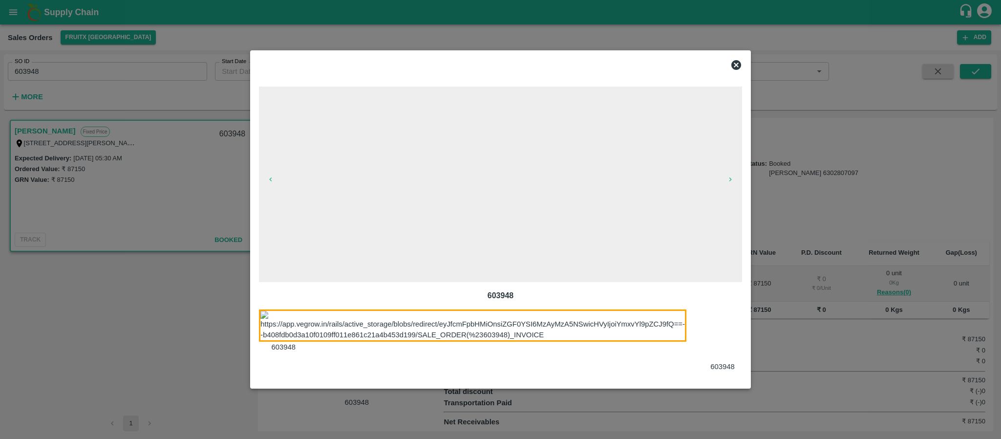
click at [704, 330] on div at bounding box center [728, 340] width 61 height 63
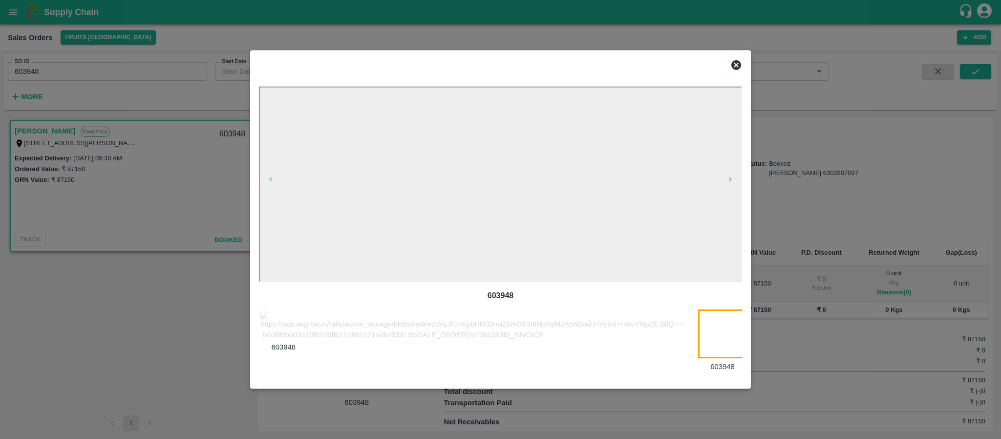
scroll to position [0, 17]
click at [738, 66] on icon at bounding box center [737, 65] width 12 height 12
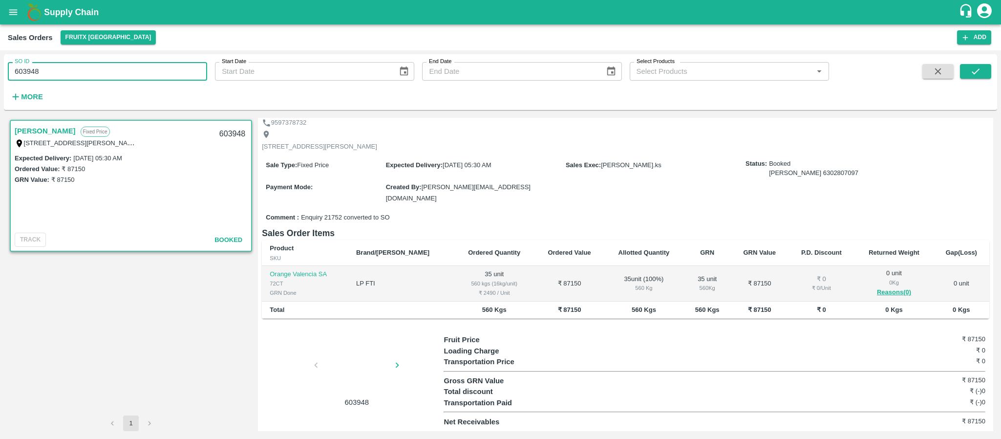
click at [92, 75] on input "603948" at bounding box center [107, 71] width 199 height 19
paste input "text"
click at [991, 75] on button "submit" at bounding box center [975, 71] width 31 height 15
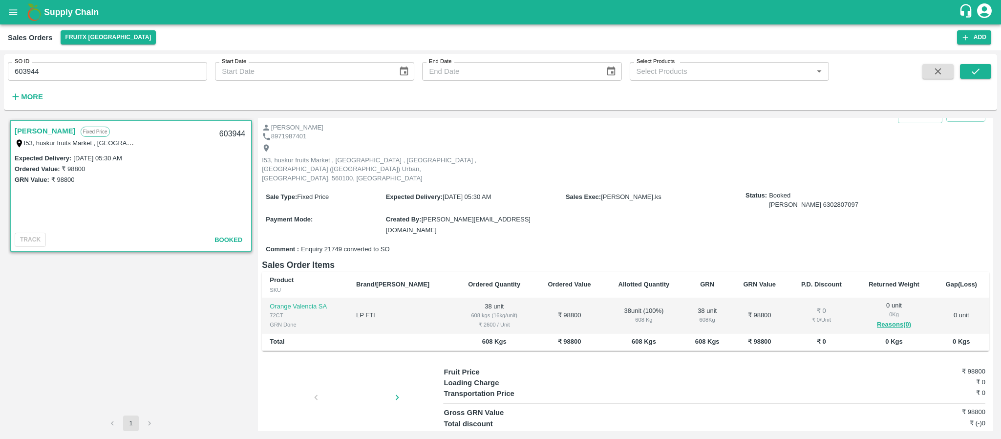
scroll to position [43, 0]
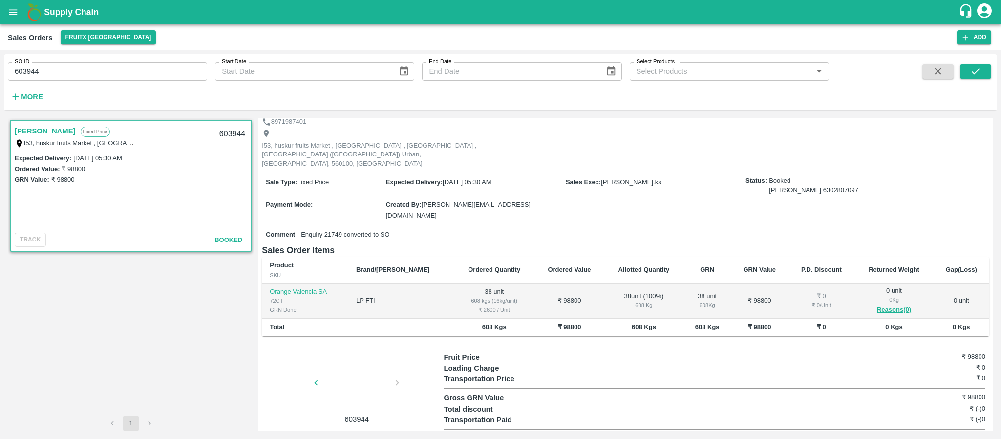
click at [371, 360] on div at bounding box center [356, 386] width 73 height 52
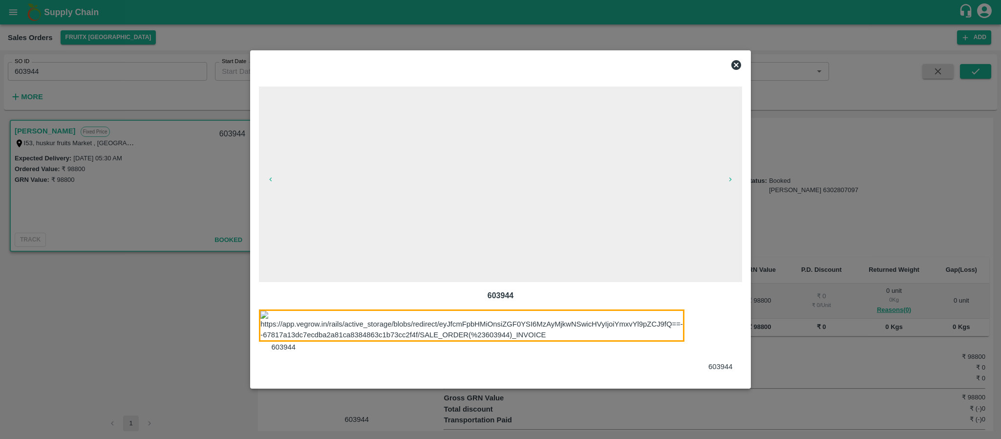
click at [715, 335] on div at bounding box center [726, 340] width 61 height 63
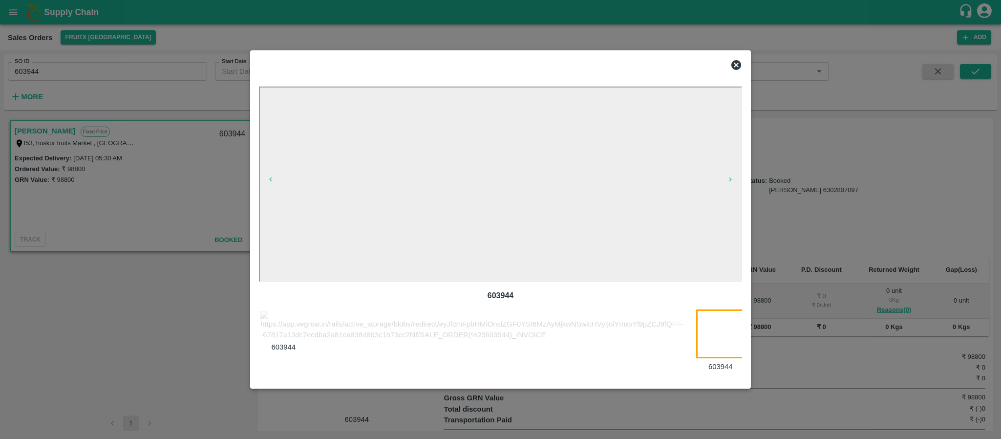
scroll to position [0, 15]
click at [736, 64] on icon at bounding box center [737, 65] width 12 height 12
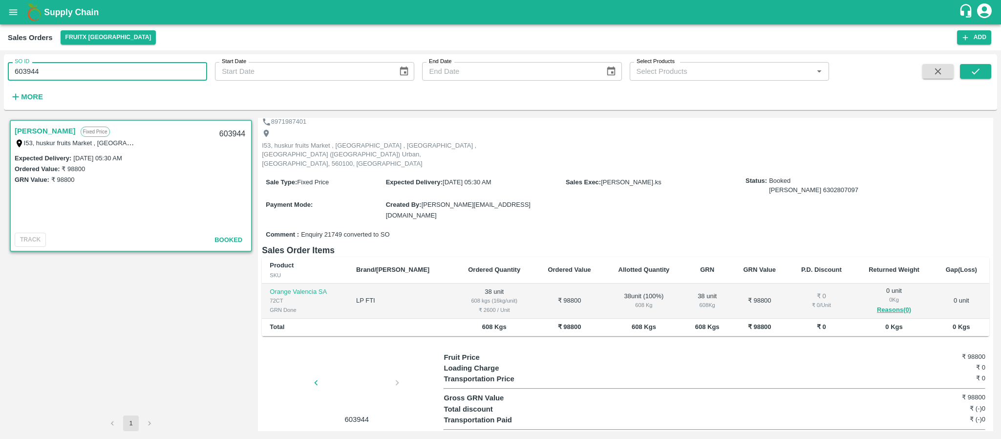
click at [66, 72] on input "603944" at bounding box center [107, 71] width 199 height 19
paste input "text"
click at [981, 65] on button "submit" at bounding box center [975, 71] width 31 height 15
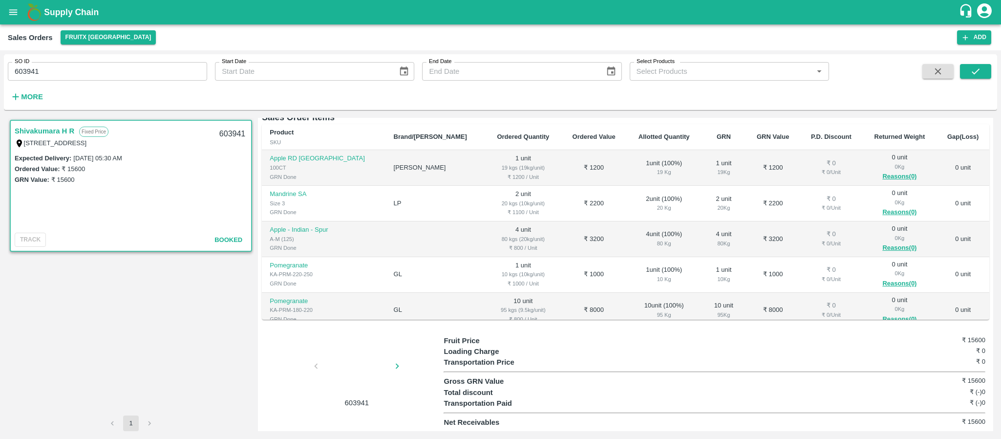
scroll to position [158, 0]
click at [359, 365] on div at bounding box center [356, 369] width 73 height 52
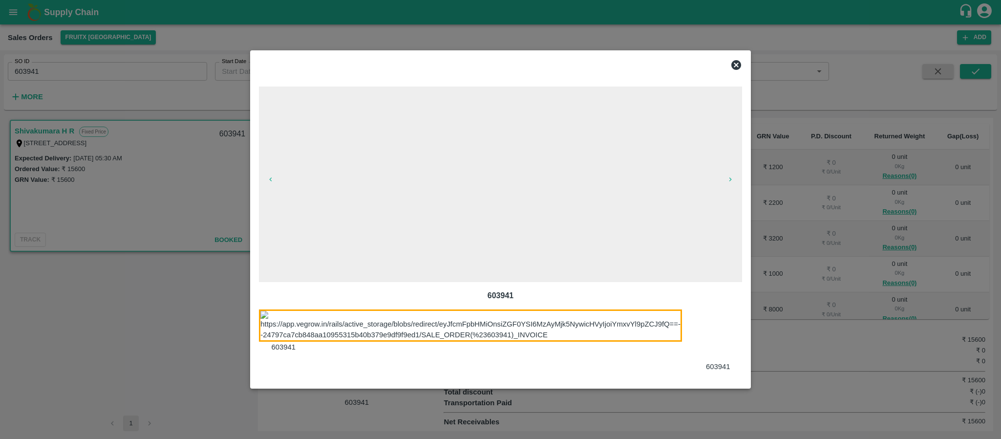
click at [728, 330] on div at bounding box center [724, 340] width 61 height 63
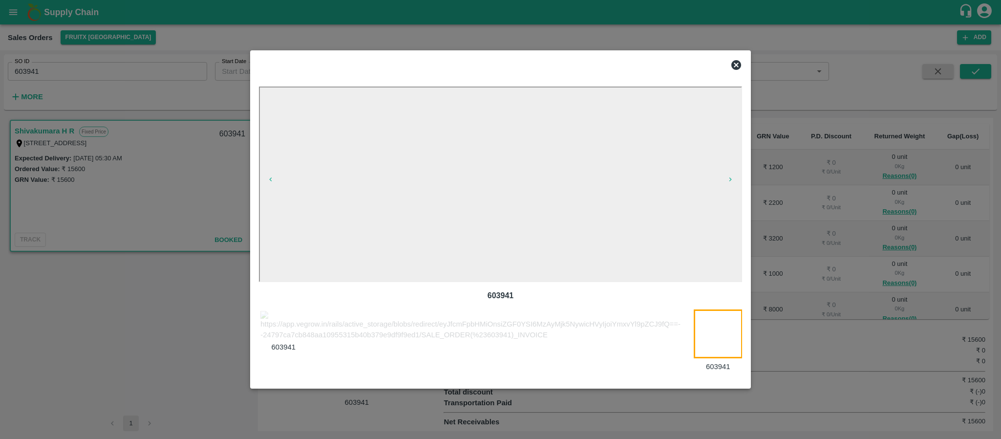
scroll to position [0, 12]
click at [739, 59] on icon at bounding box center [737, 65] width 12 height 12
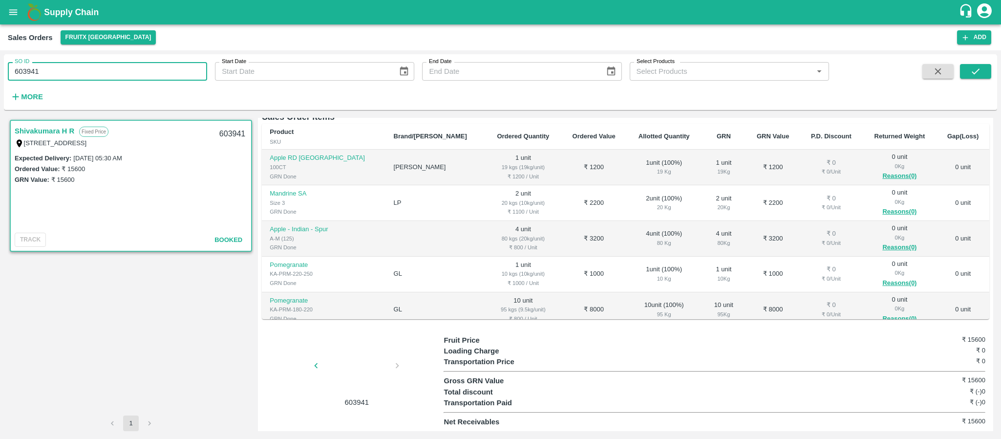
drag, startPoint x: 92, startPoint y: 71, endPoint x: 0, endPoint y: 113, distance: 101.5
click at [0, 113] on div "SO ID 603941 SO ID Start Date Start Date End Date End Date Select Products Sele…" at bounding box center [500, 244] width 1001 height 389
paste input "text"
click at [975, 68] on icon "submit" at bounding box center [976, 71] width 11 height 11
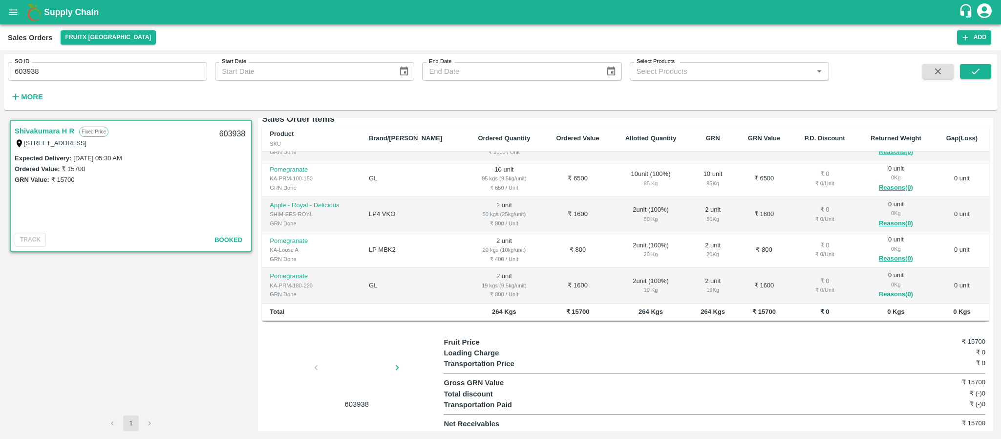
scroll to position [158, 0]
click at [364, 367] on div at bounding box center [356, 369] width 73 height 52
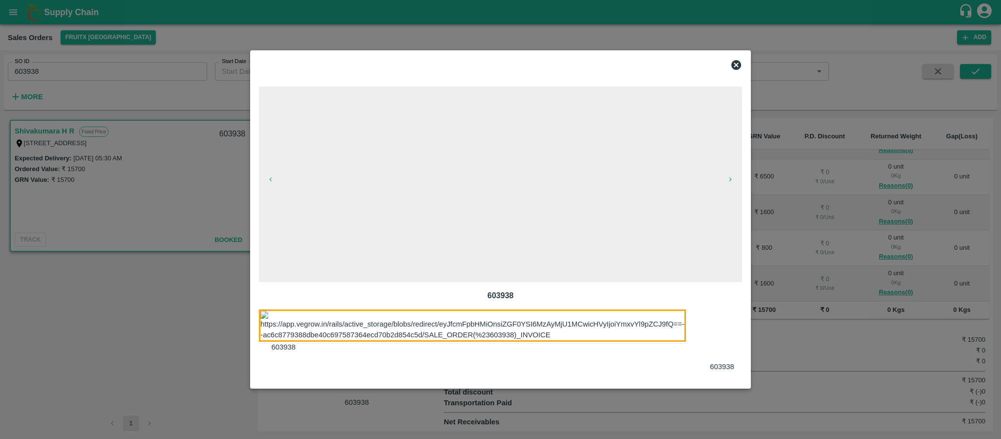
click at [717, 333] on div at bounding box center [728, 340] width 61 height 63
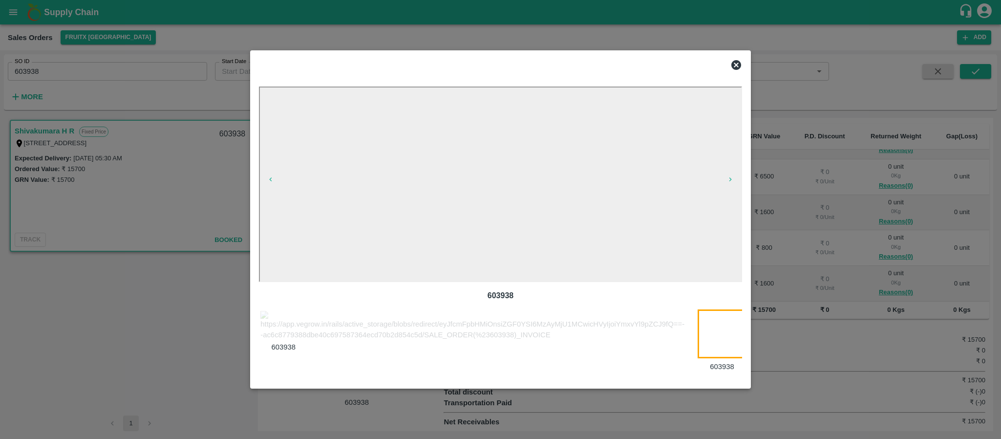
scroll to position [0, 16]
click at [739, 64] on icon at bounding box center [737, 65] width 10 height 10
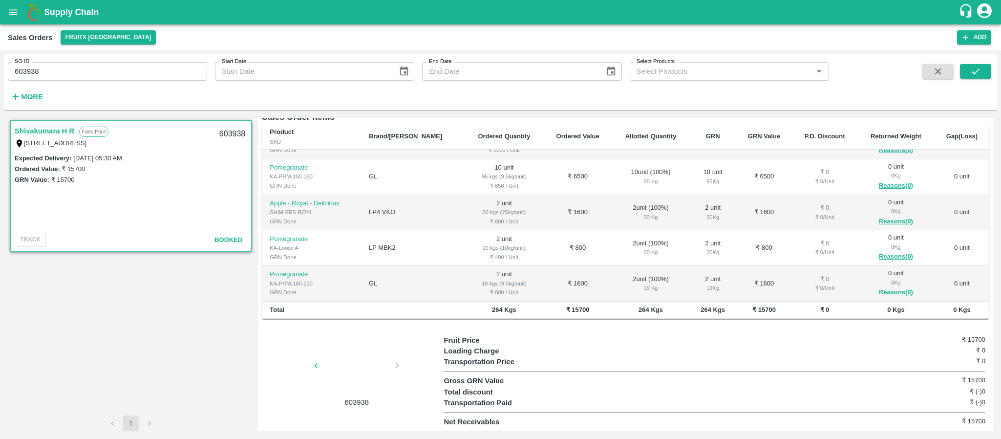
click at [172, 67] on input "603938" at bounding box center [107, 71] width 199 height 19
paste input "text"
click at [969, 81] on span at bounding box center [975, 84] width 31 height 40
click at [969, 75] on button "submit" at bounding box center [975, 71] width 31 height 15
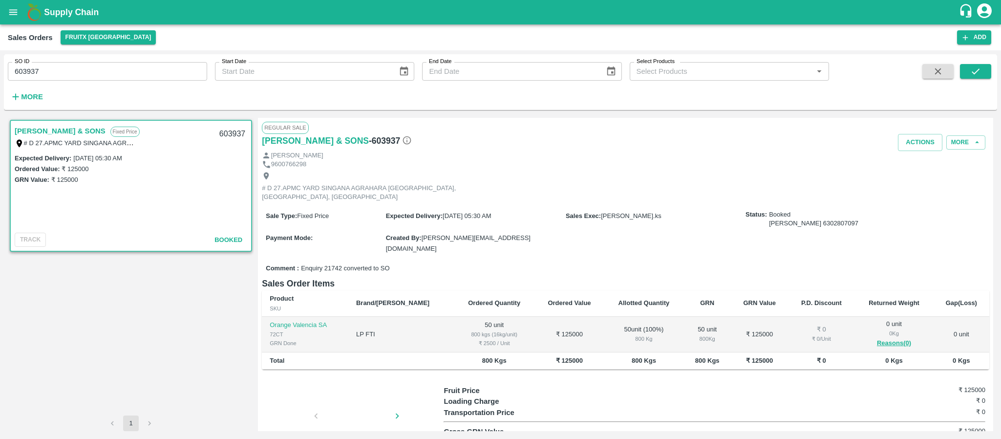
scroll to position [43, 0]
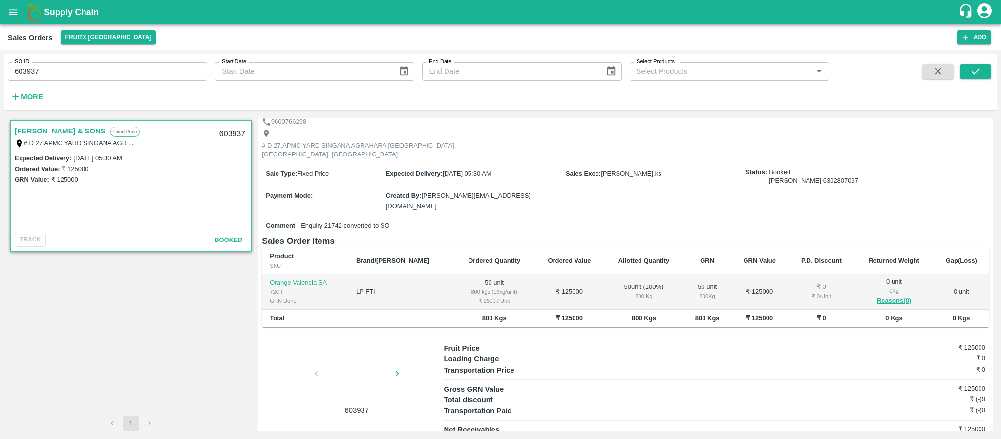
click at [345, 358] on div at bounding box center [356, 376] width 73 height 52
click at [330, 350] on div at bounding box center [356, 376] width 73 height 52
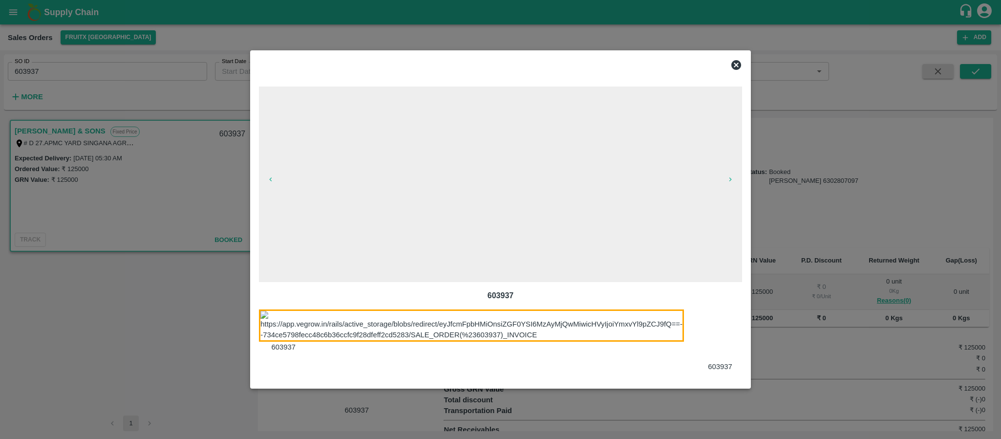
click at [708, 342] on div at bounding box center [726, 340] width 61 height 63
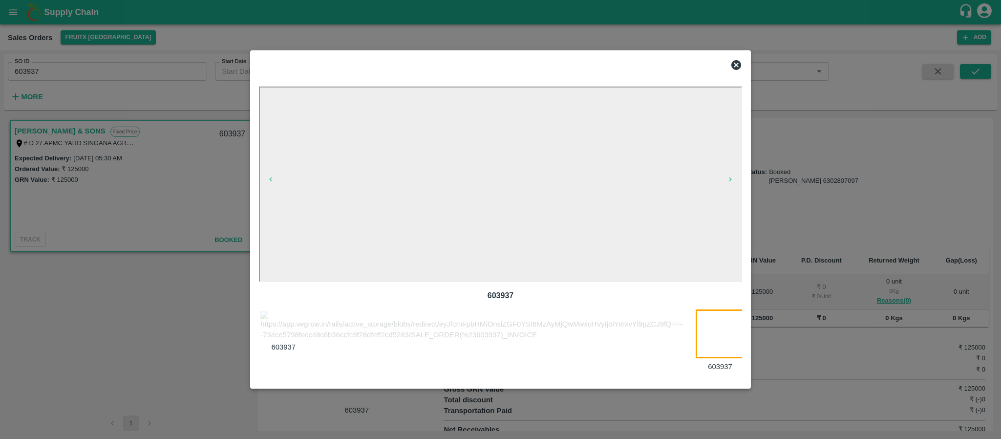
scroll to position [0, 15]
click at [737, 58] on div at bounding box center [500, 65] width 491 height 20
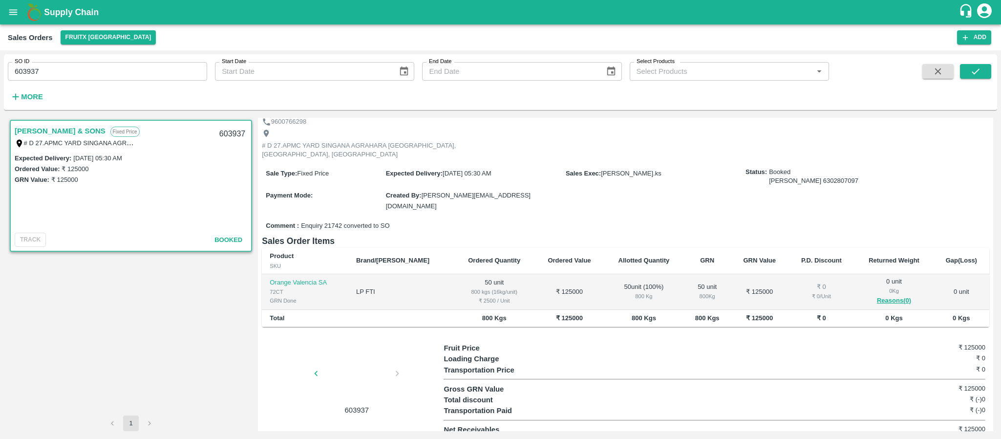
scroll to position [0, 0]
click at [149, 70] on input "603937" at bounding box center [107, 71] width 199 height 19
paste input "text"
click at [979, 73] on icon "submit" at bounding box center [976, 71] width 11 height 11
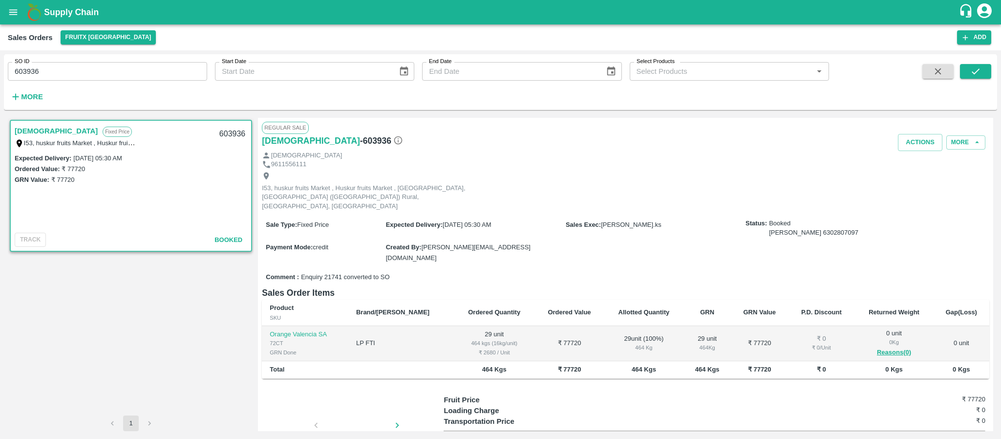
scroll to position [43, 0]
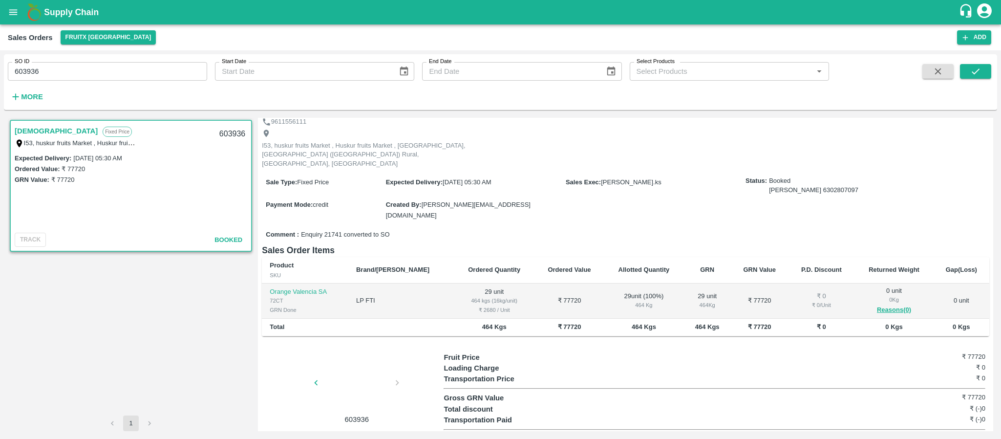
click at [361, 370] on div at bounding box center [356, 386] width 73 height 52
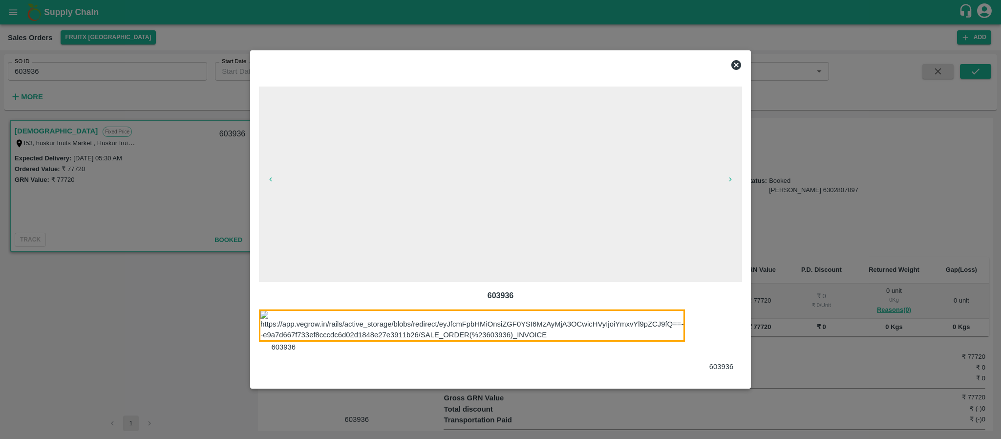
click at [710, 325] on div at bounding box center [727, 340] width 61 height 63
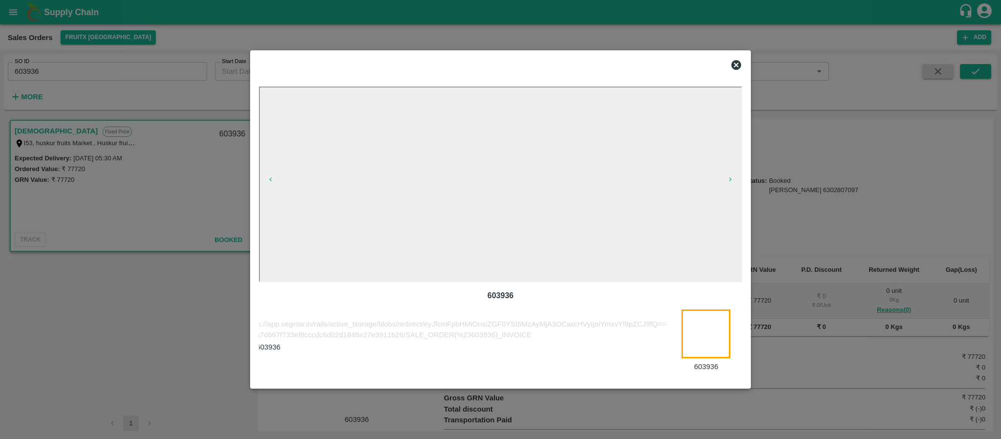
click at [329, 62] on div at bounding box center [489, 62] width 476 height 23
click at [738, 64] on icon at bounding box center [737, 65] width 12 height 12
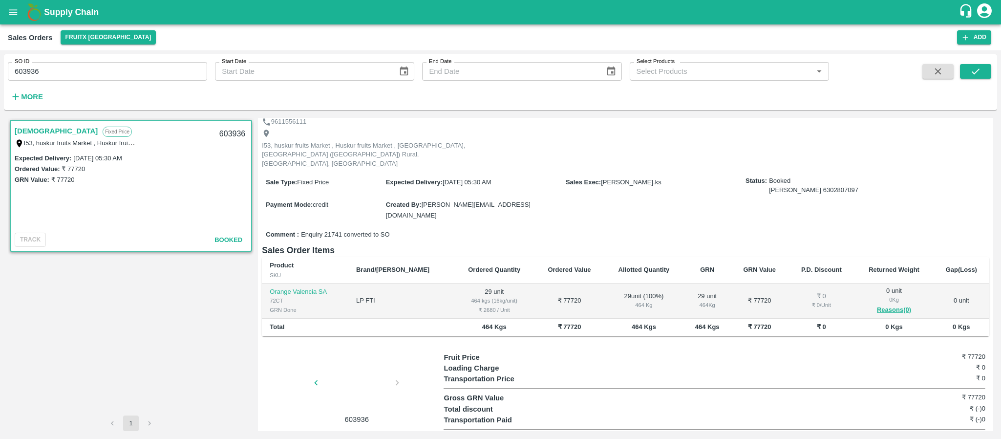
scroll to position [0, 0]
click at [128, 72] on input "603936" at bounding box center [107, 71] width 199 height 19
paste input "text"
click at [981, 72] on button "submit" at bounding box center [975, 71] width 31 height 15
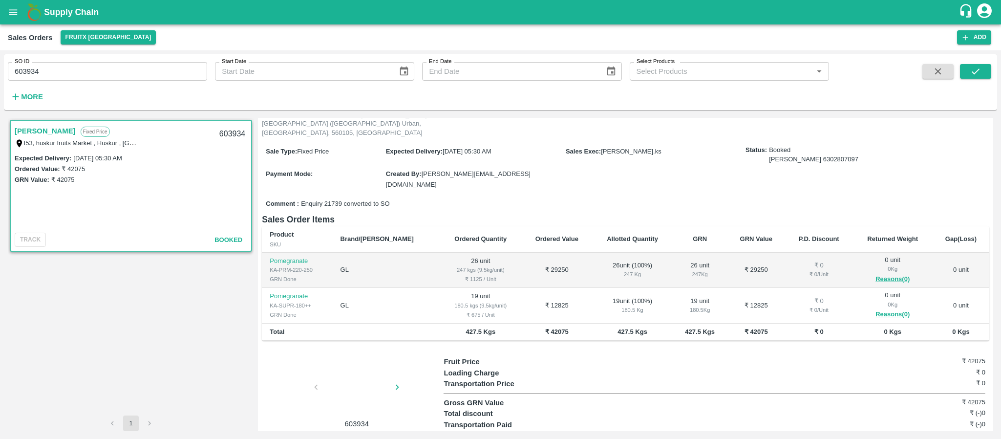
scroll to position [78, 0]
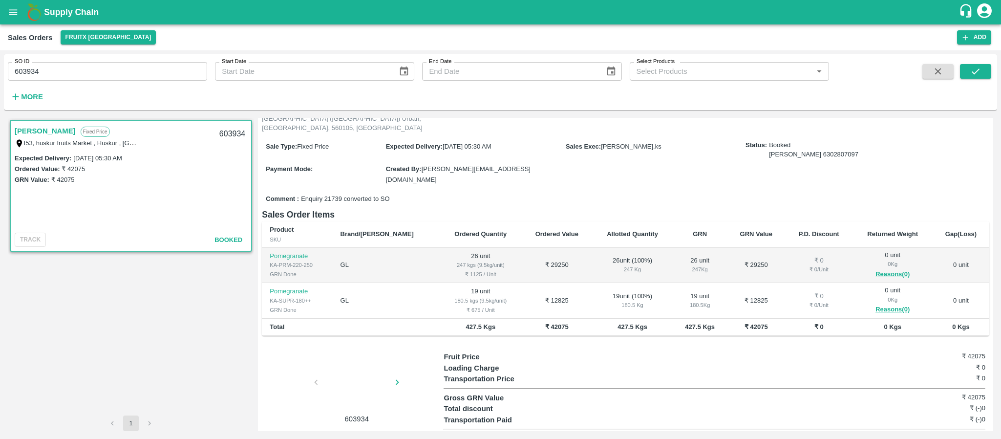
click at [364, 359] on div at bounding box center [356, 385] width 73 height 52
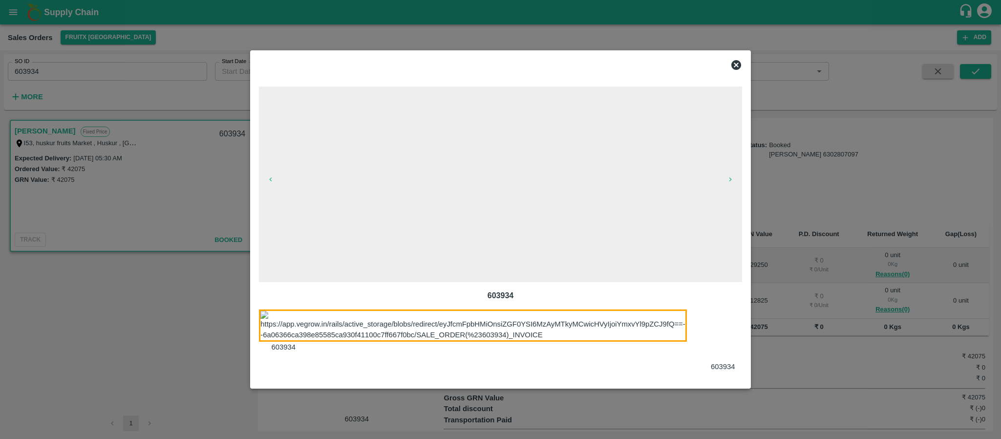
click at [730, 342] on div at bounding box center [729, 340] width 61 height 63
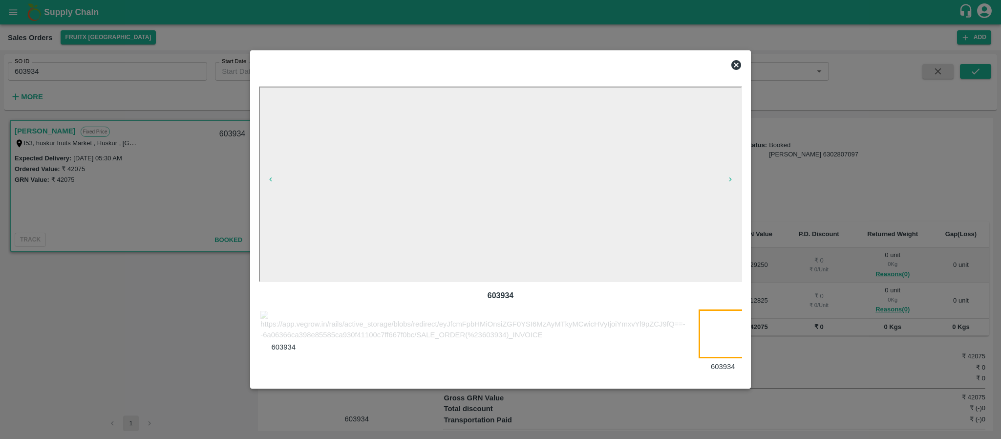
scroll to position [0, 18]
click at [741, 67] on icon at bounding box center [737, 65] width 12 height 12
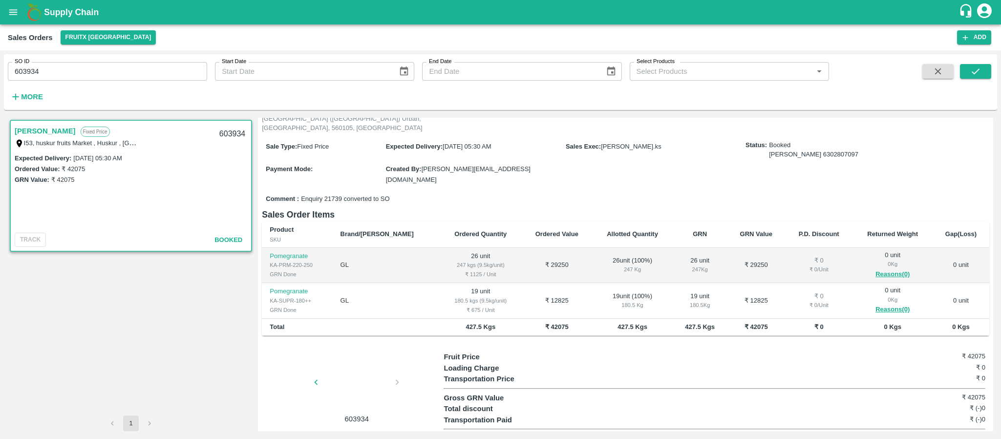
click at [109, 75] on input "603934" at bounding box center [107, 71] width 199 height 19
paste input "text"
click at [981, 65] on button "submit" at bounding box center [975, 71] width 31 height 15
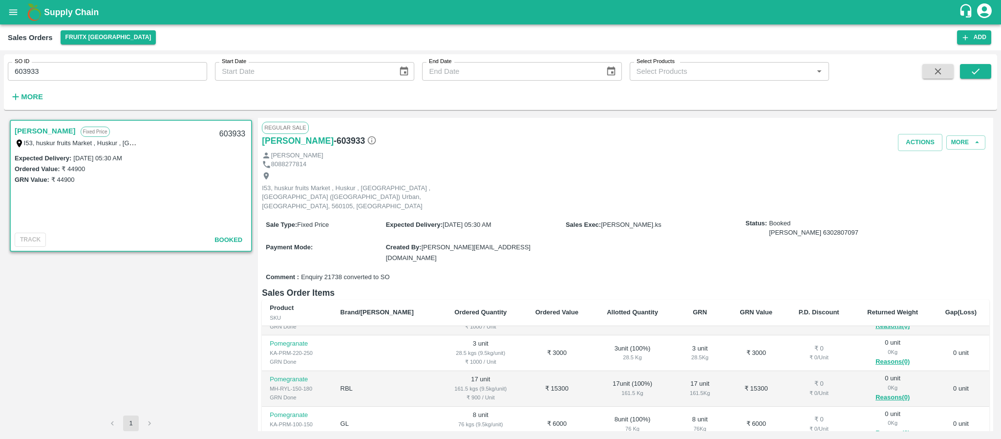
scroll to position [158, 0]
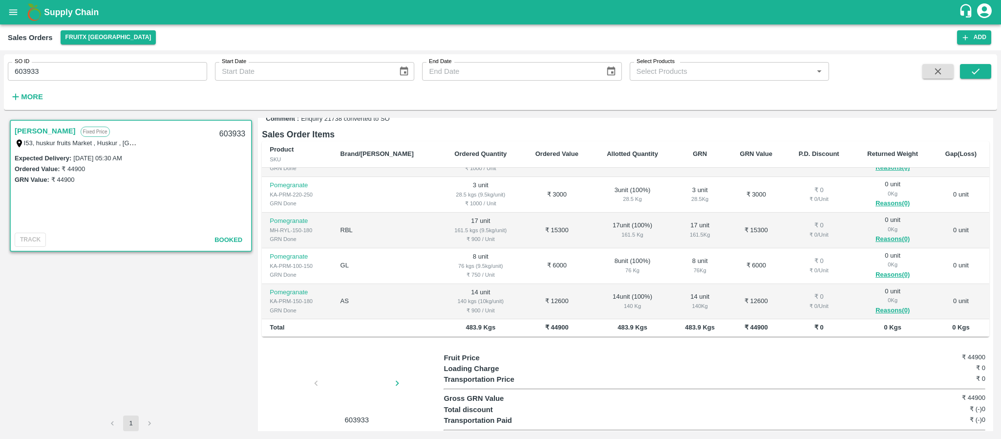
click at [343, 360] on div at bounding box center [356, 386] width 73 height 52
click at [364, 368] on div at bounding box center [356, 386] width 73 height 52
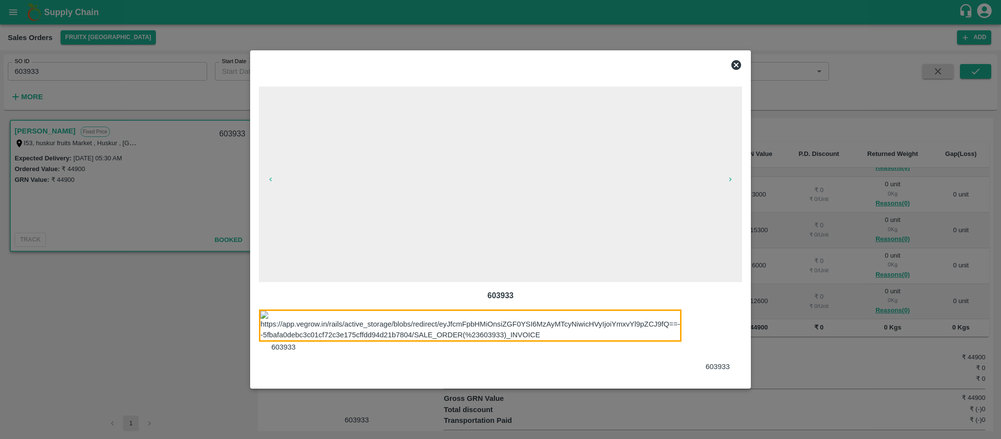
click at [715, 336] on div at bounding box center [724, 340] width 61 height 63
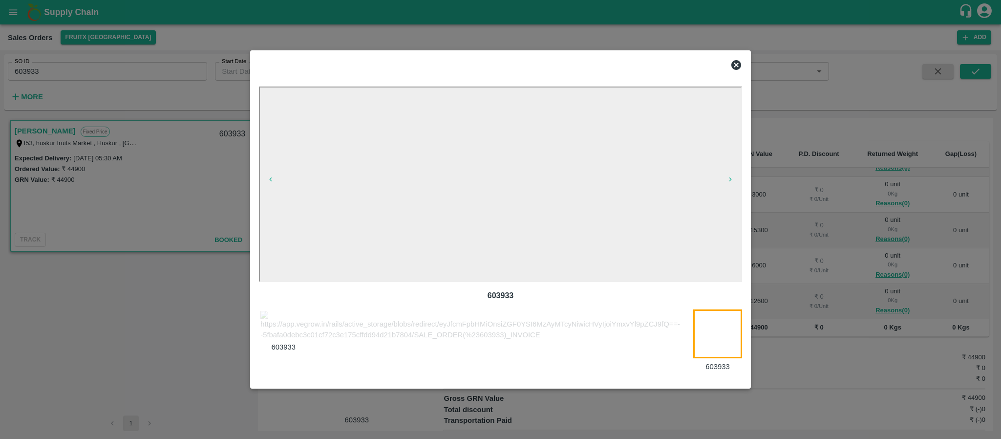
scroll to position [0, 12]
click at [726, 63] on div at bounding box center [489, 62] width 476 height 23
click at [742, 63] on div at bounding box center [500, 65] width 491 height 20
click at [735, 63] on icon at bounding box center [737, 65] width 12 height 12
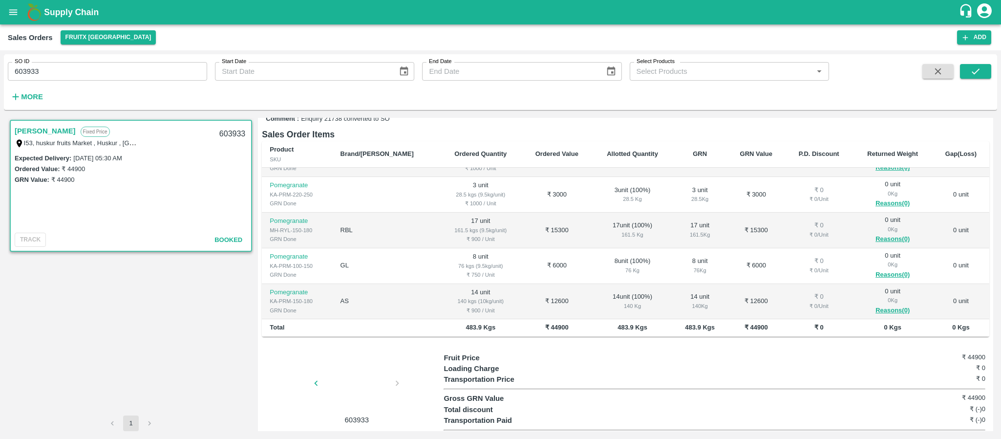
click at [147, 79] on input "603933" at bounding box center [107, 71] width 199 height 19
paste input "text"
click at [973, 72] on icon "submit" at bounding box center [976, 71] width 8 height 6
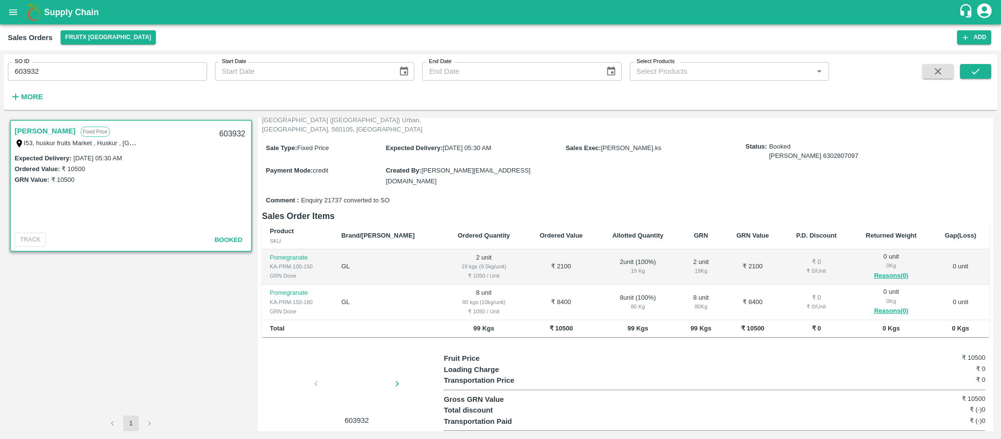
scroll to position [78, 0]
click at [347, 374] on div at bounding box center [356, 385] width 73 height 52
click at [346, 375] on div at bounding box center [356, 385] width 73 height 52
click at [364, 360] on div at bounding box center [356, 385] width 73 height 52
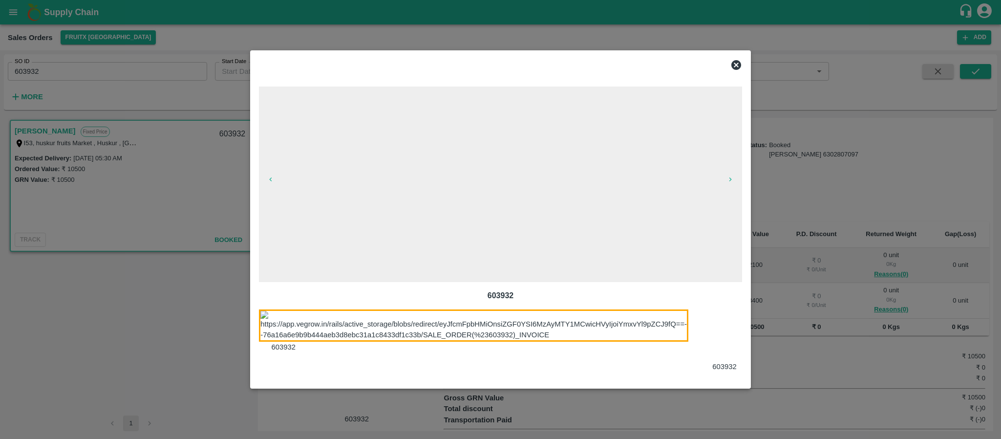
click at [717, 336] on div at bounding box center [730, 340] width 61 height 63
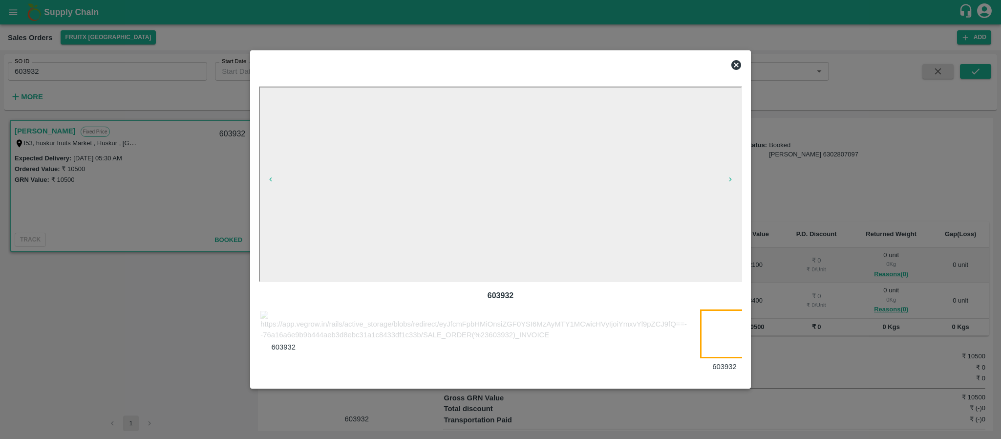
scroll to position [0, 19]
click at [740, 63] on icon at bounding box center [737, 65] width 10 height 10
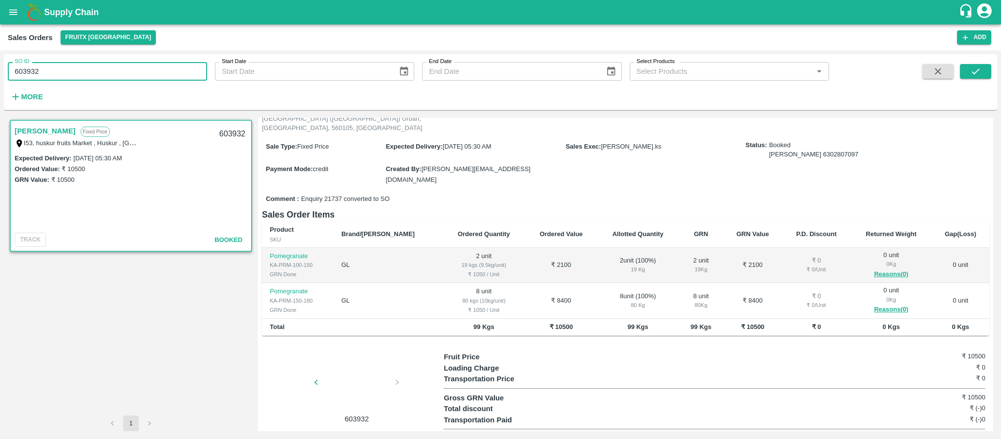
click at [143, 72] on input "603932" at bounding box center [107, 71] width 199 height 19
paste input "text"
type input "603931"
click at [973, 76] on icon "submit" at bounding box center [976, 71] width 11 height 11
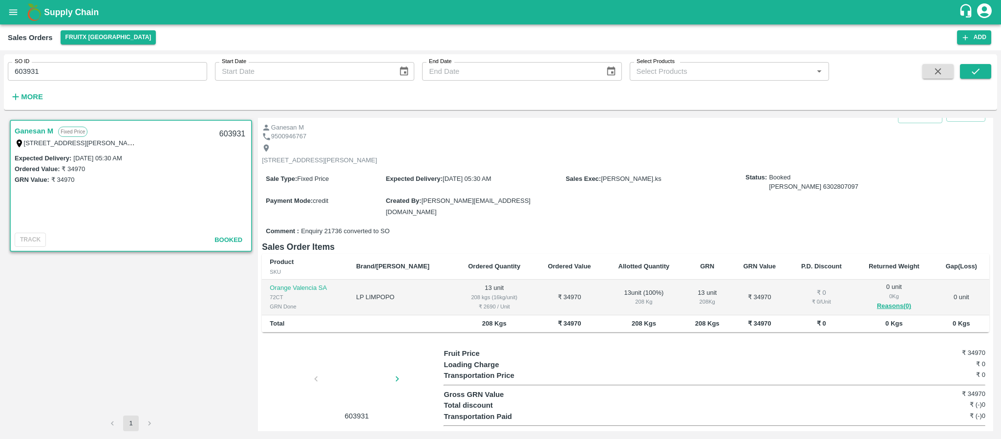
scroll to position [43, 0]
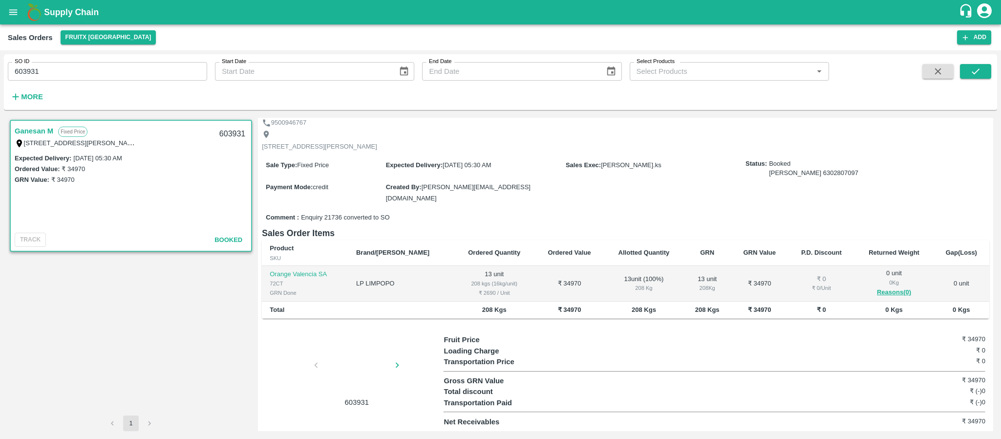
click at [339, 360] on div at bounding box center [356, 368] width 73 height 52
click at [370, 373] on div at bounding box center [356, 368] width 73 height 52
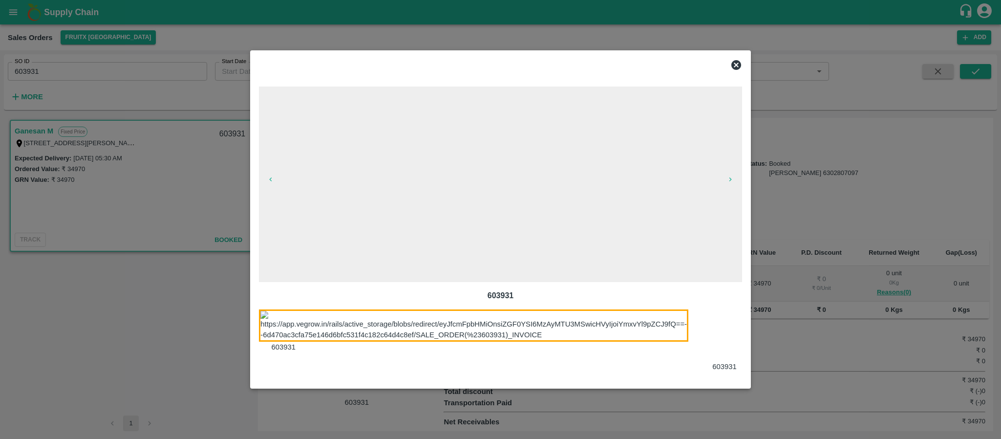
click at [722, 339] on div at bounding box center [730, 340] width 61 height 63
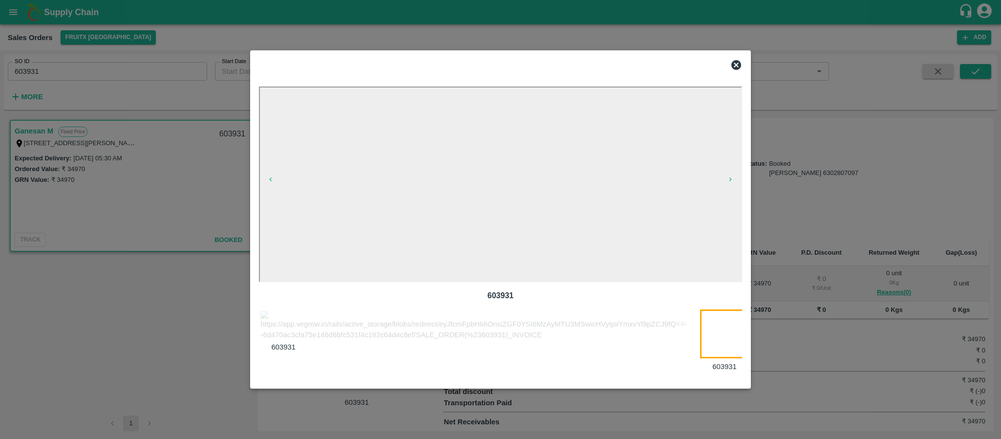
scroll to position [0, 19]
